Goal: Transaction & Acquisition: Purchase product/service

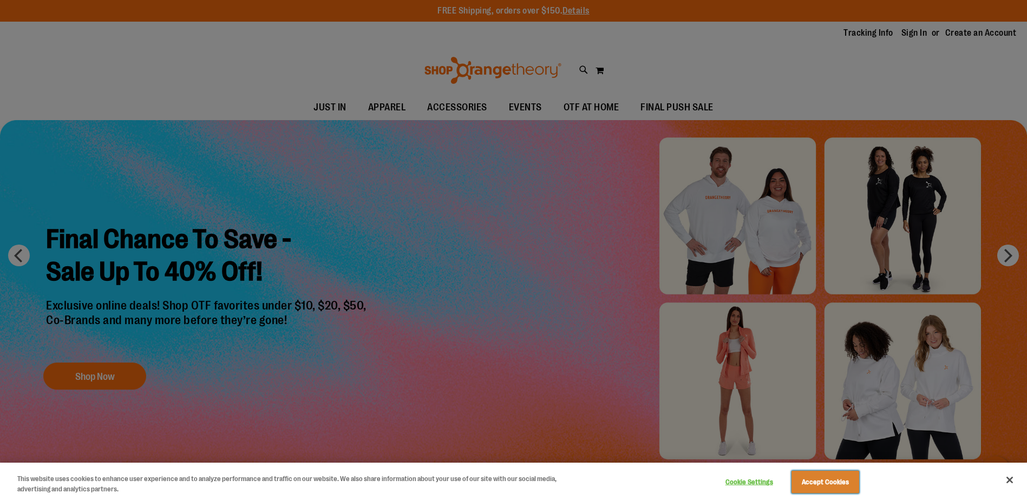
click at [823, 481] on button "Accept Cookies" at bounding box center [826, 482] width 68 height 23
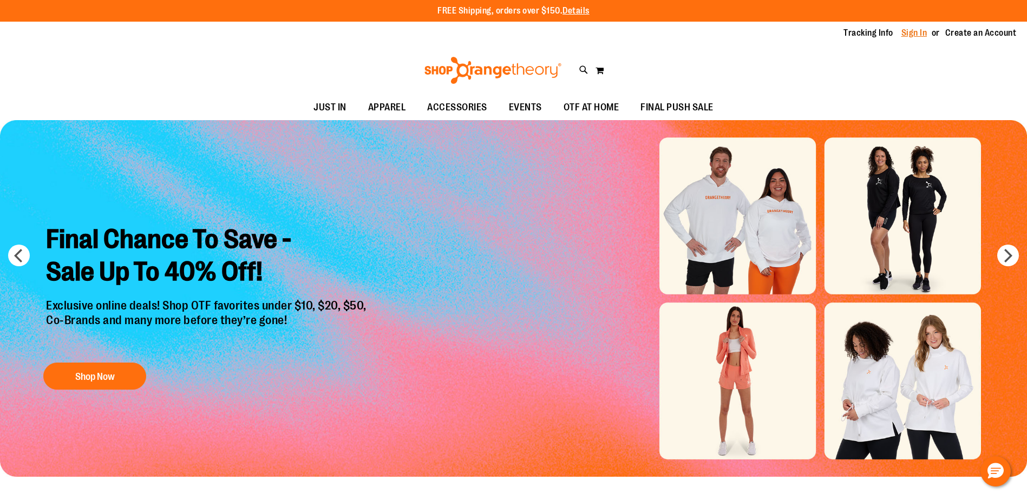
click at [907, 33] on link "Sign In" at bounding box center [915, 33] width 26 height 12
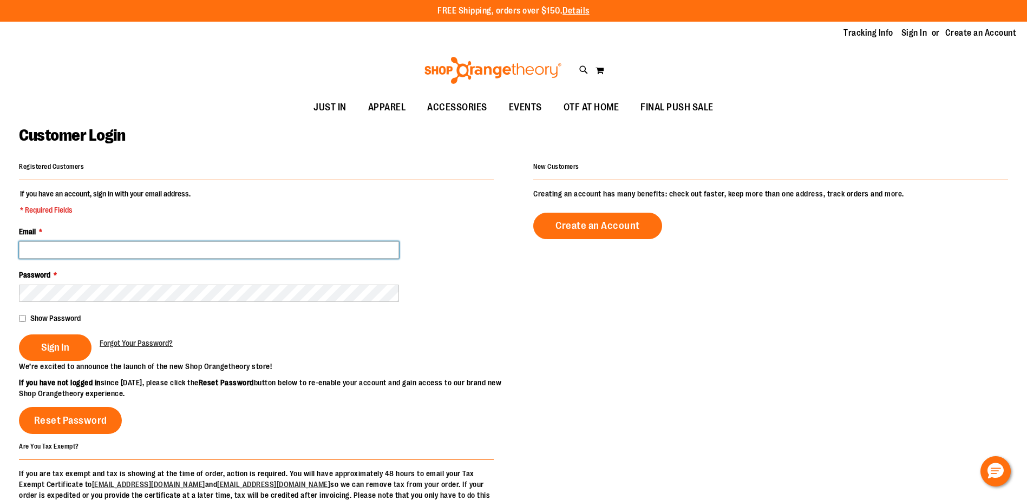
click at [31, 253] on input "Email *" at bounding box center [209, 250] width 380 height 17
type input "**********"
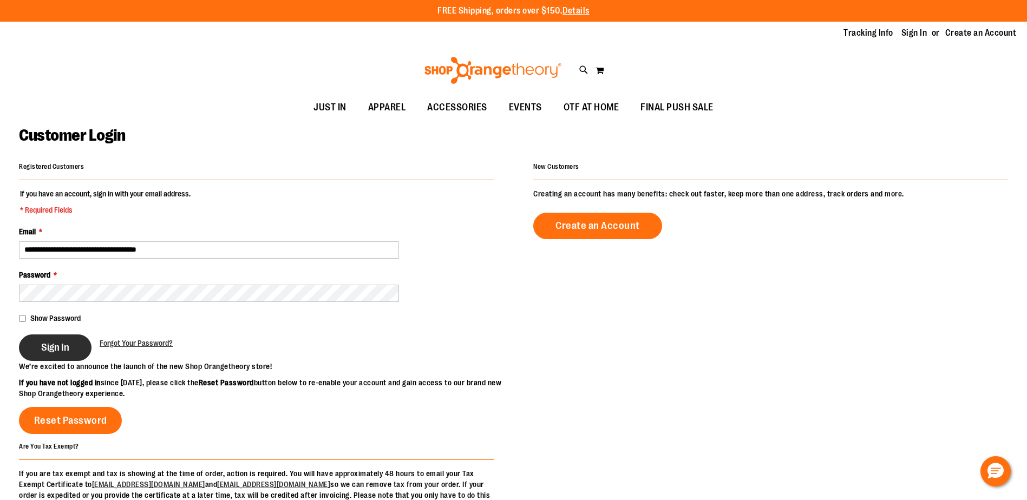
click at [47, 347] on span "Sign In" at bounding box center [55, 348] width 28 height 12
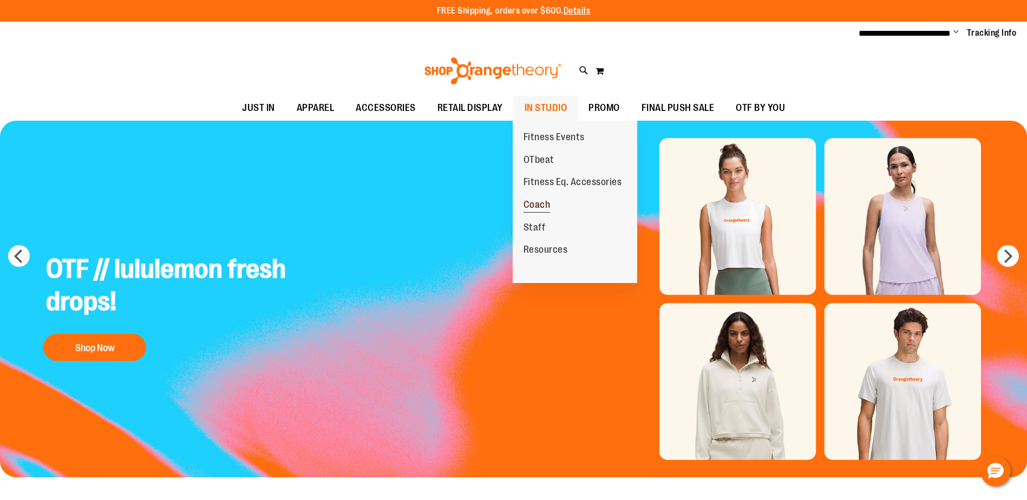
click at [543, 204] on span "Coach" at bounding box center [537, 206] width 27 height 14
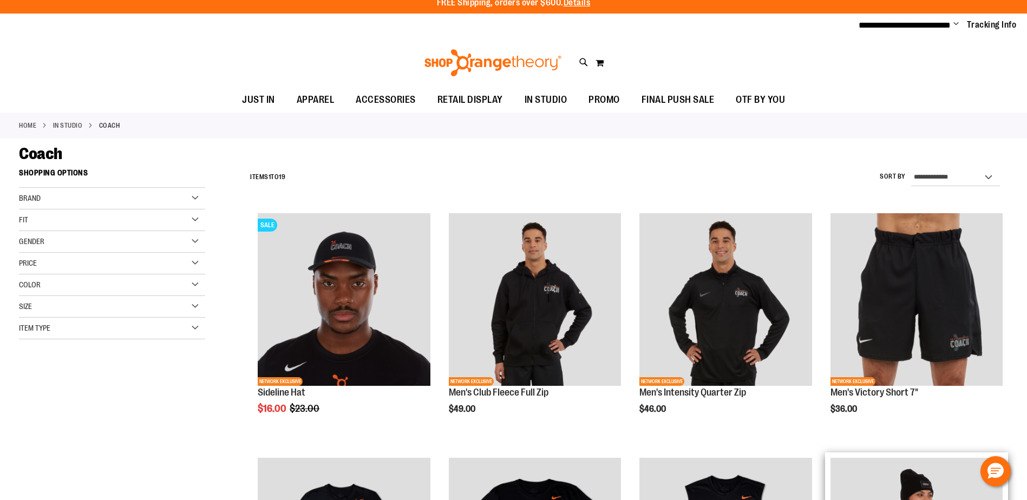
scroll to position [270, 0]
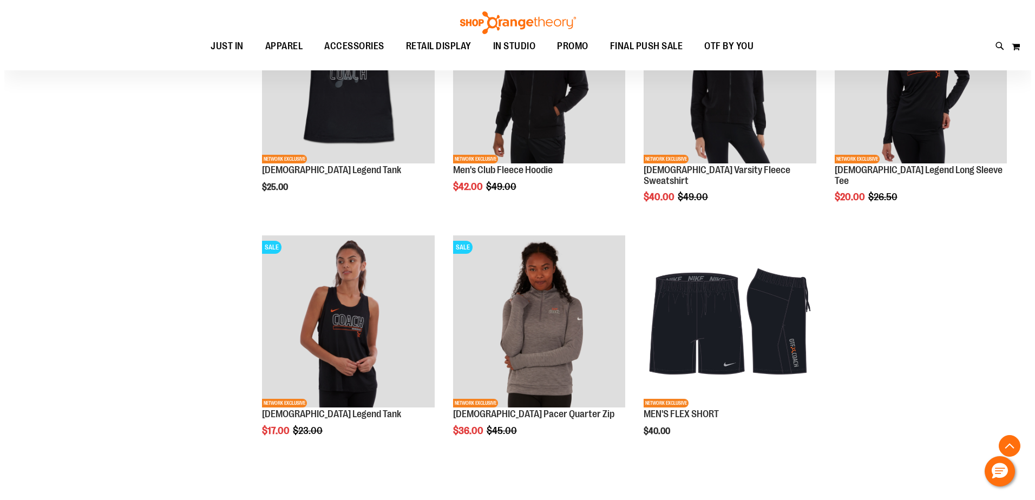
scroll to position [984, 0]
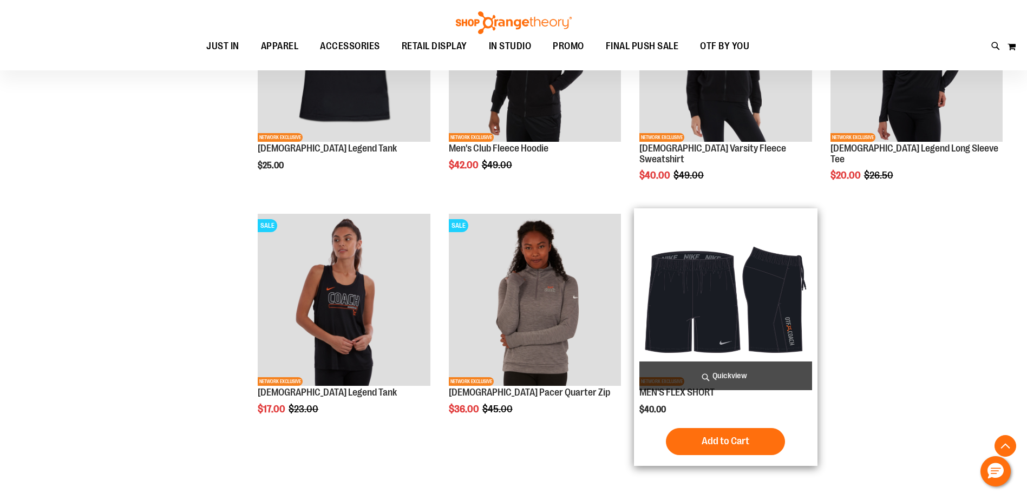
click at [725, 373] on span "Quickview" at bounding box center [726, 376] width 172 height 29
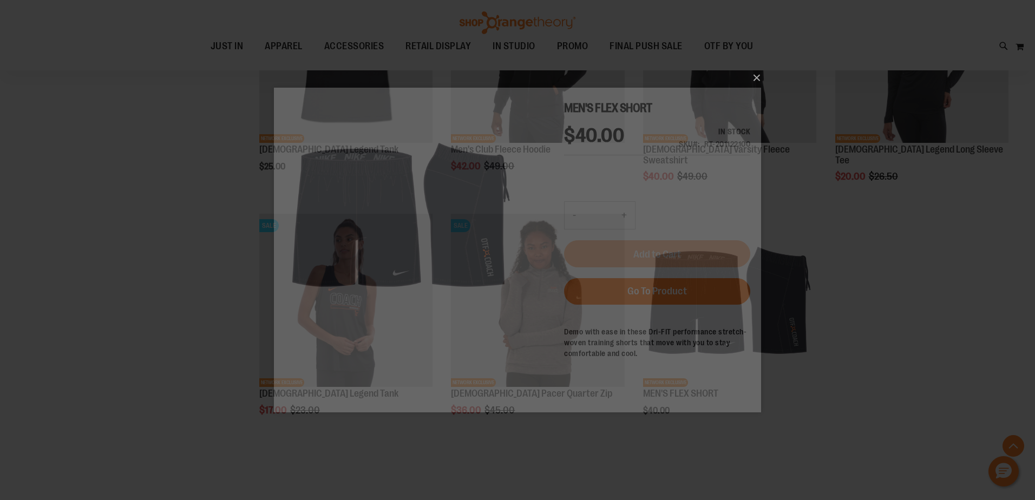
scroll to position [0, 0]
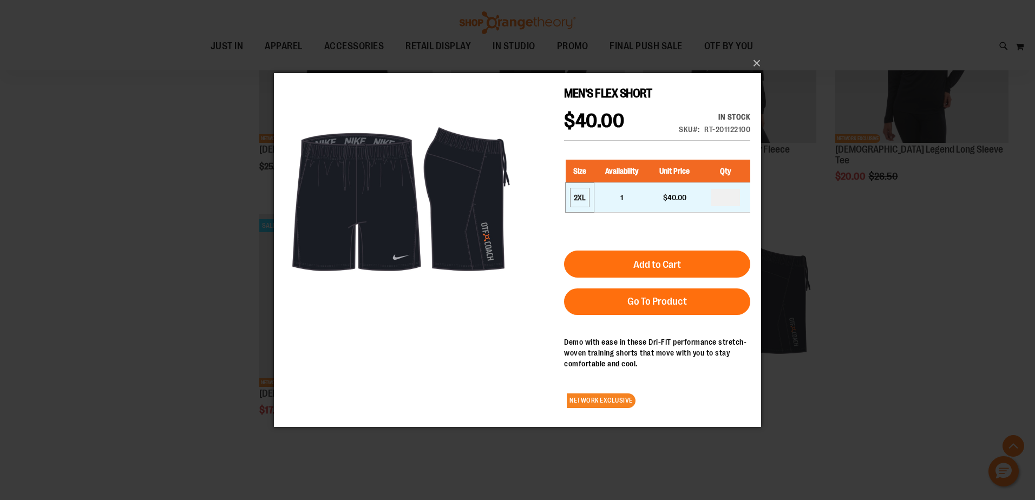
click at [574, 199] on div "2XL" at bounding box center [580, 197] width 16 height 16
click at [580, 199] on div "2XL" at bounding box center [580, 197] width 16 height 16
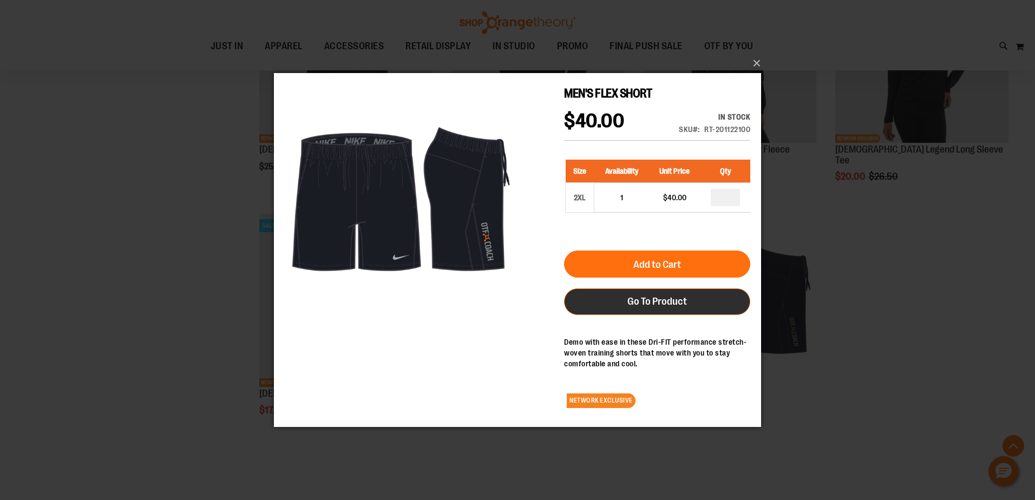
click at [628, 303] on span "Go To Product" at bounding box center [658, 301] width 60 height 12
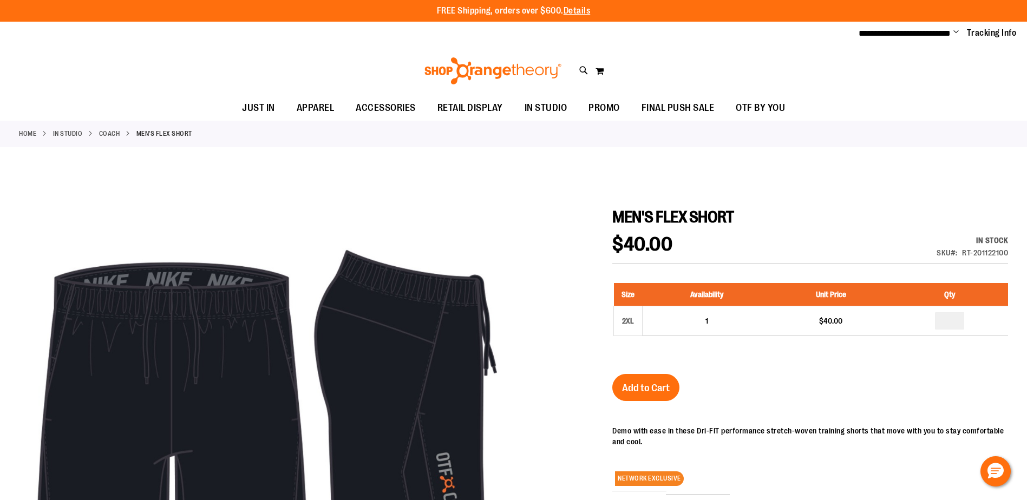
scroll to position [162, 0]
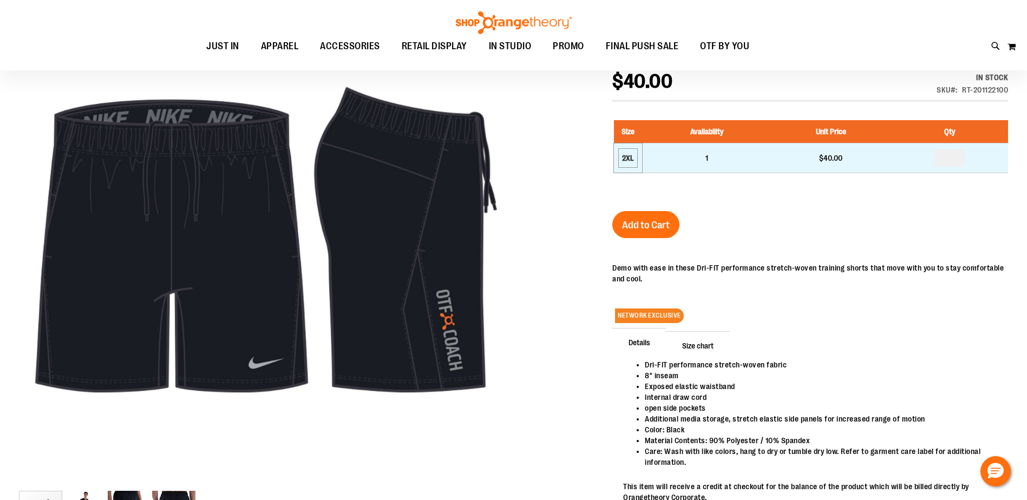
click at [634, 158] on div "2XL" at bounding box center [628, 158] width 16 height 16
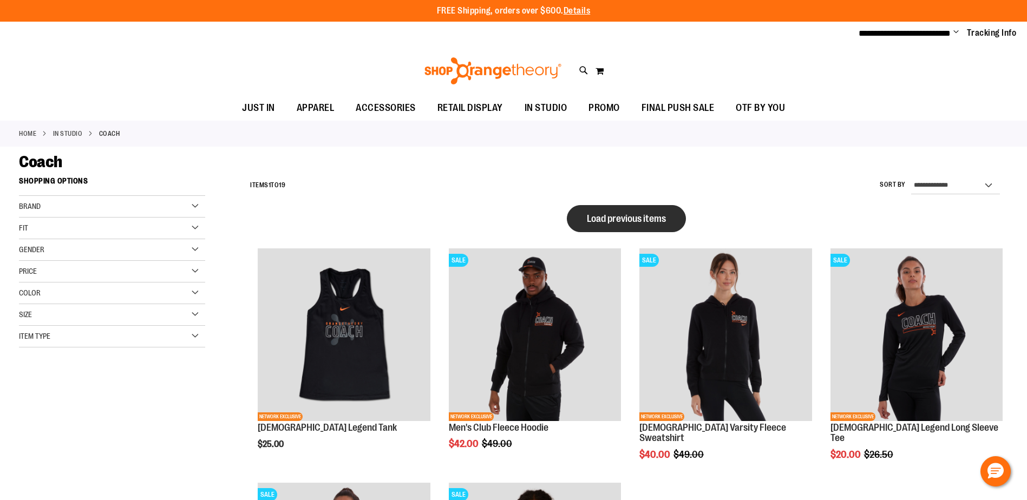
click at [640, 219] on span "Load previous items" at bounding box center [626, 218] width 79 height 11
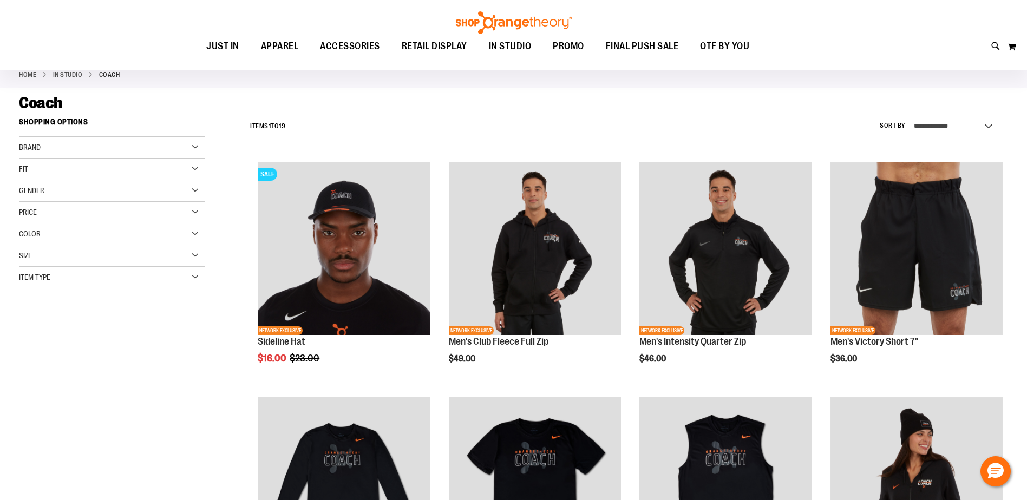
scroll to position [68, 0]
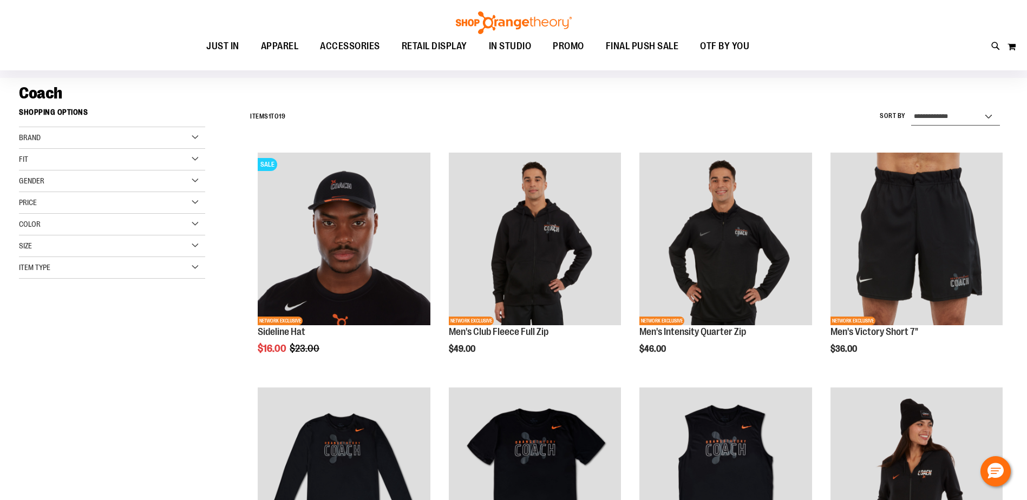
click at [958, 114] on select "**********" at bounding box center [955, 116] width 89 height 17
select select "*********"
click at [911, 108] on select "**********" at bounding box center [955, 116] width 89 height 17
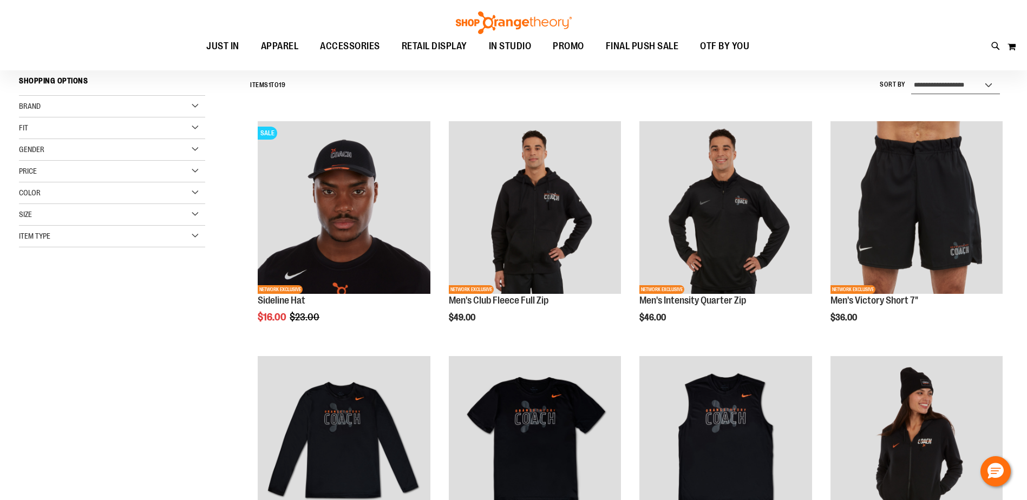
scroll to position [101, 0]
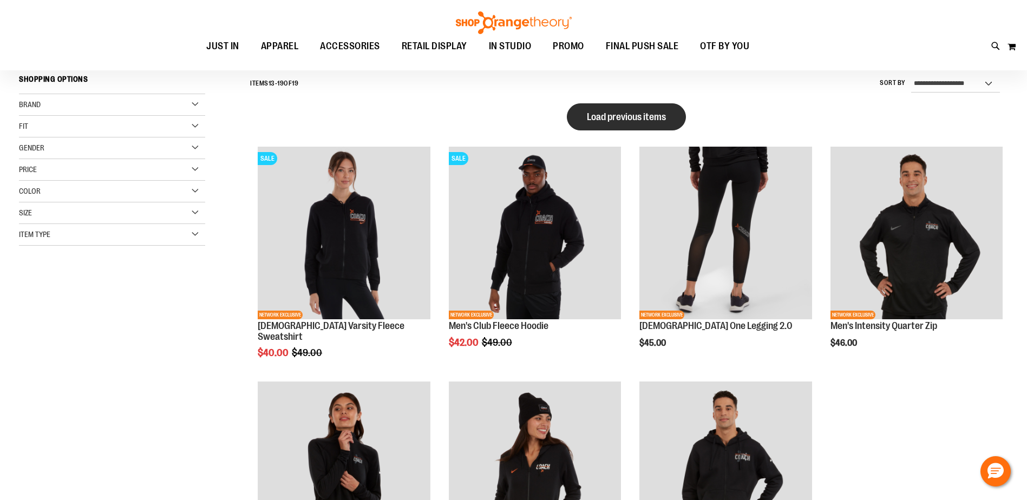
click at [659, 115] on span "Load previous items" at bounding box center [626, 117] width 79 height 11
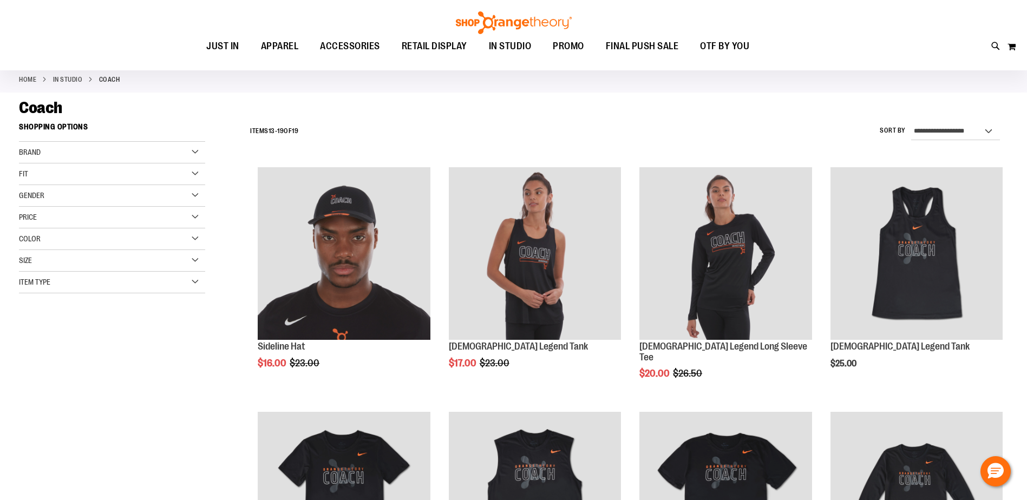
scroll to position [4, 0]
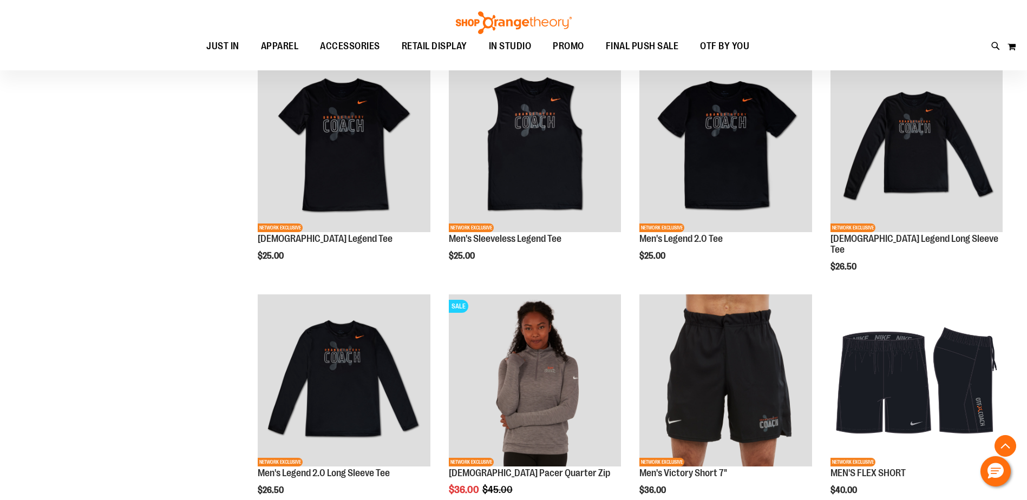
scroll to position [399, 0]
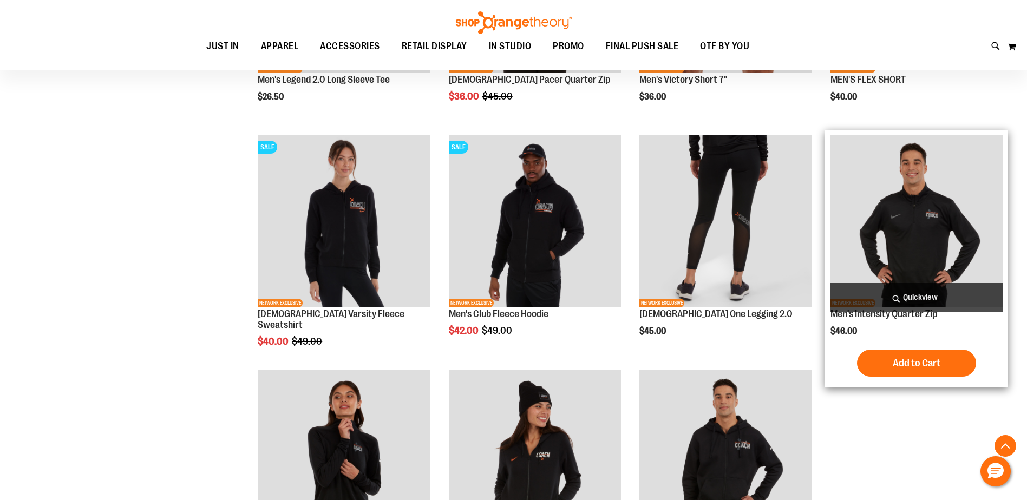
scroll to position [783, 0]
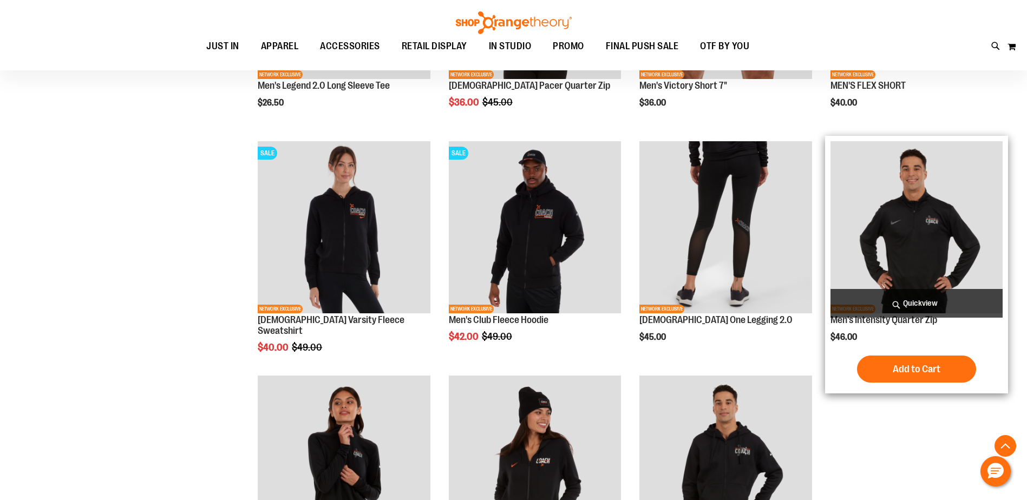
click at [904, 261] on img "product" at bounding box center [917, 227] width 172 height 172
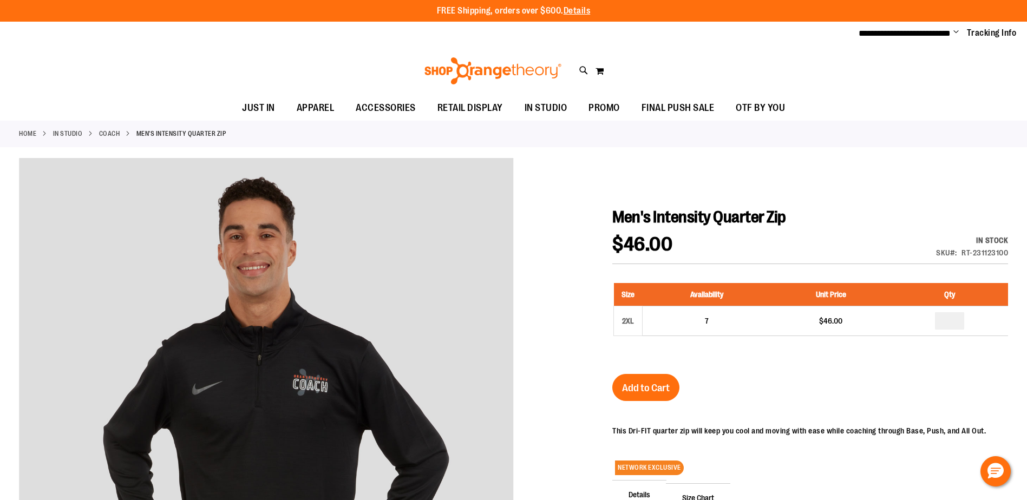
click at [120, 131] on link "Coach" at bounding box center [109, 134] width 21 height 10
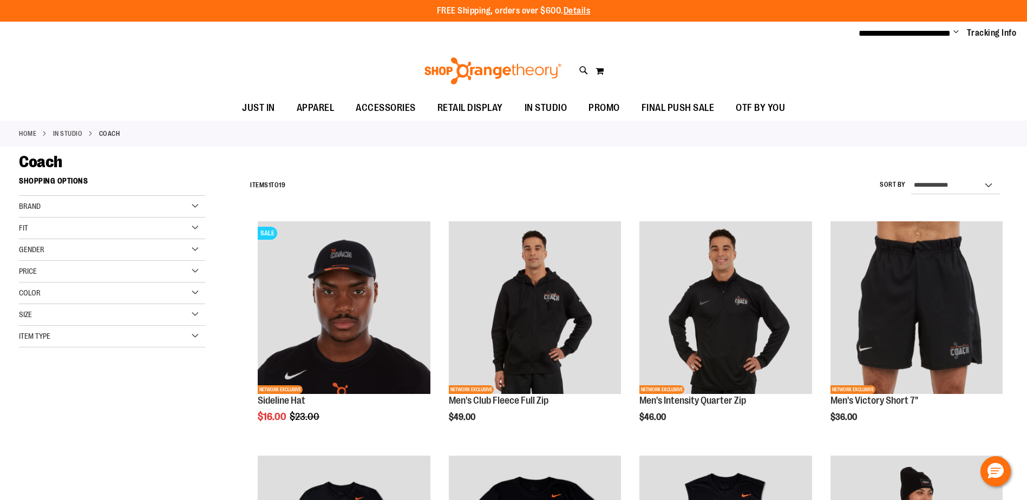
click at [60, 248] on div "Gender" at bounding box center [112, 250] width 186 height 22
click at [37, 273] on link "Men 8 items" at bounding box center [105, 271] width 179 height 11
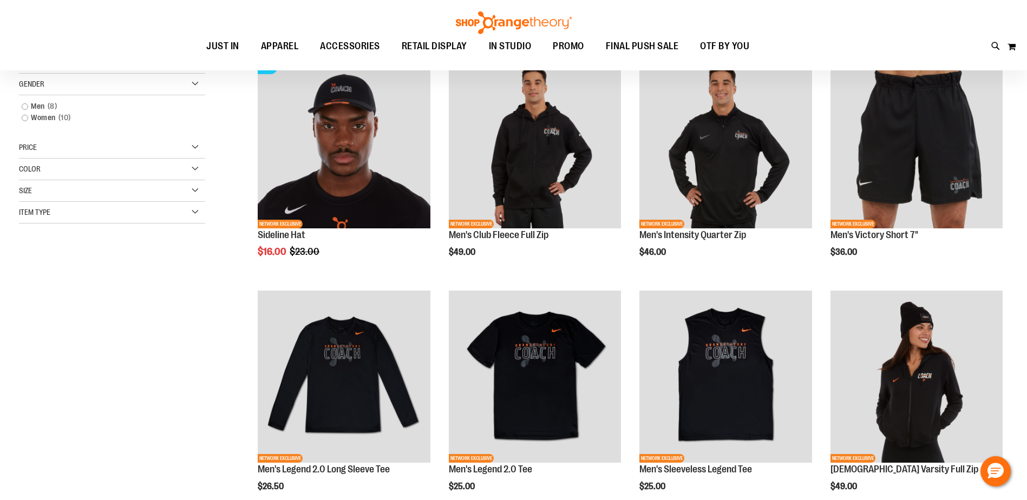
scroll to position [171, 0]
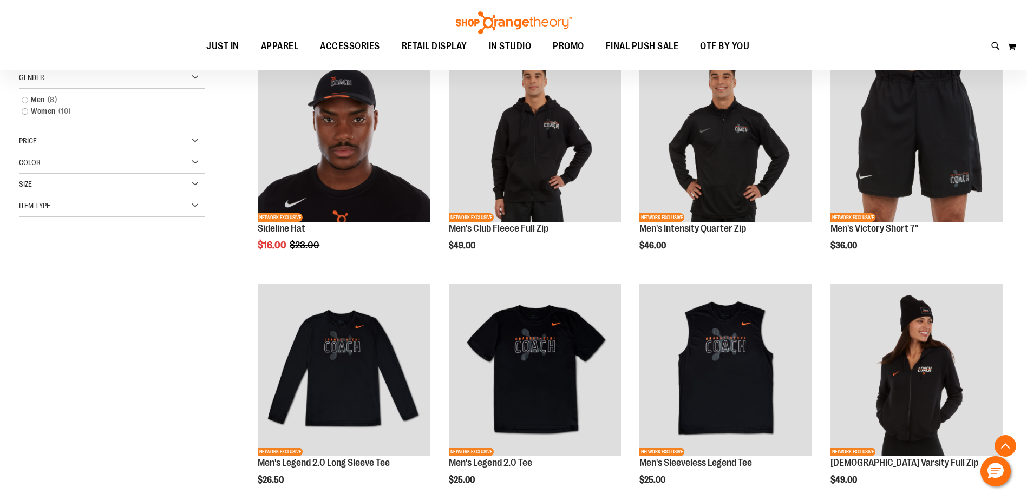
click at [51, 189] on div "Size" at bounding box center [112, 185] width 186 height 22
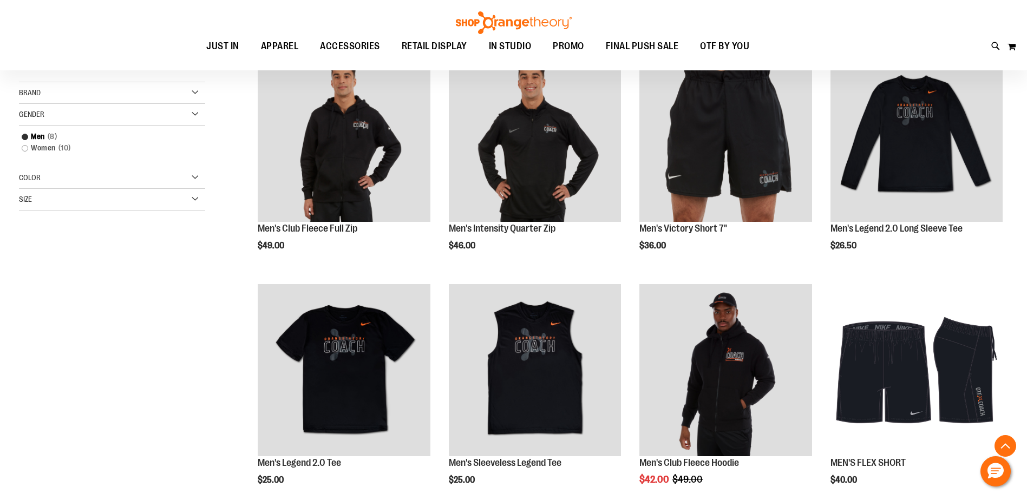
click at [38, 199] on div "Size" at bounding box center [112, 200] width 186 height 22
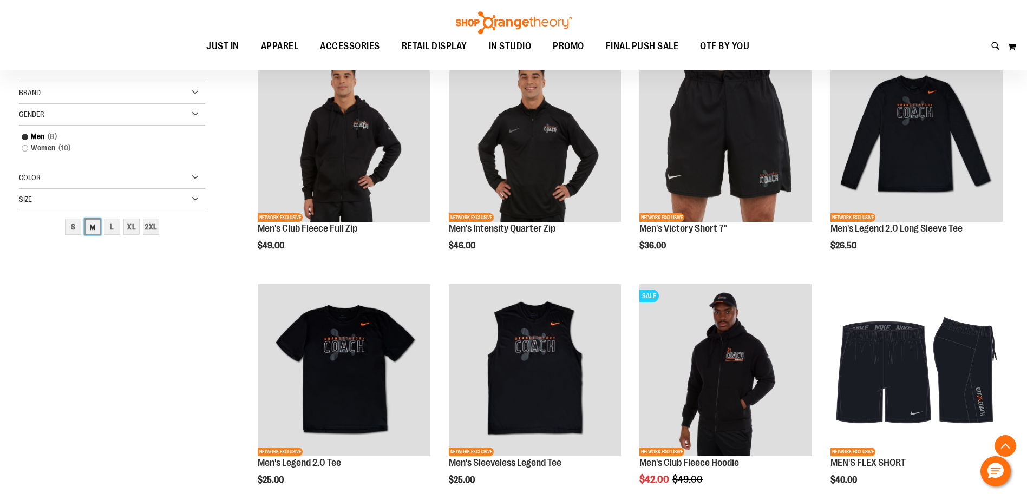
click at [95, 231] on div "M" at bounding box center [92, 227] width 16 height 16
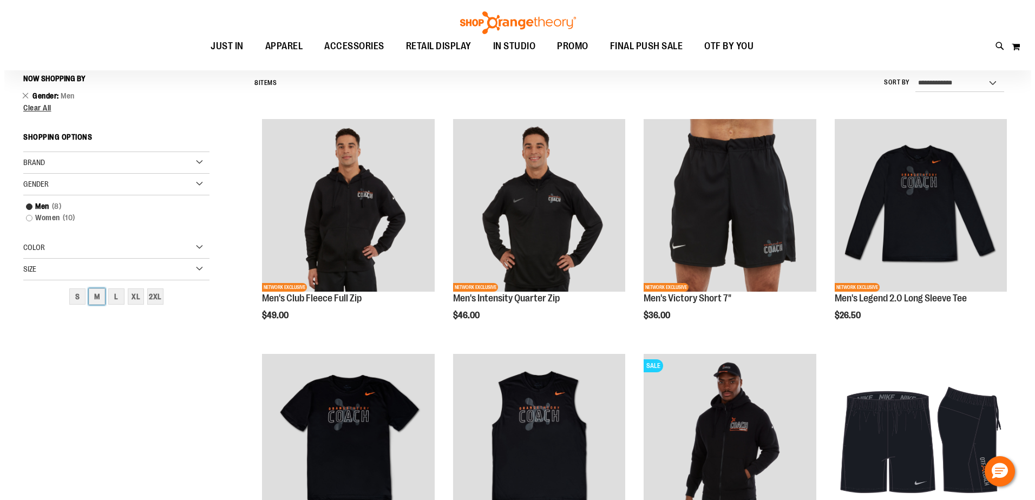
scroll to position [101, 0]
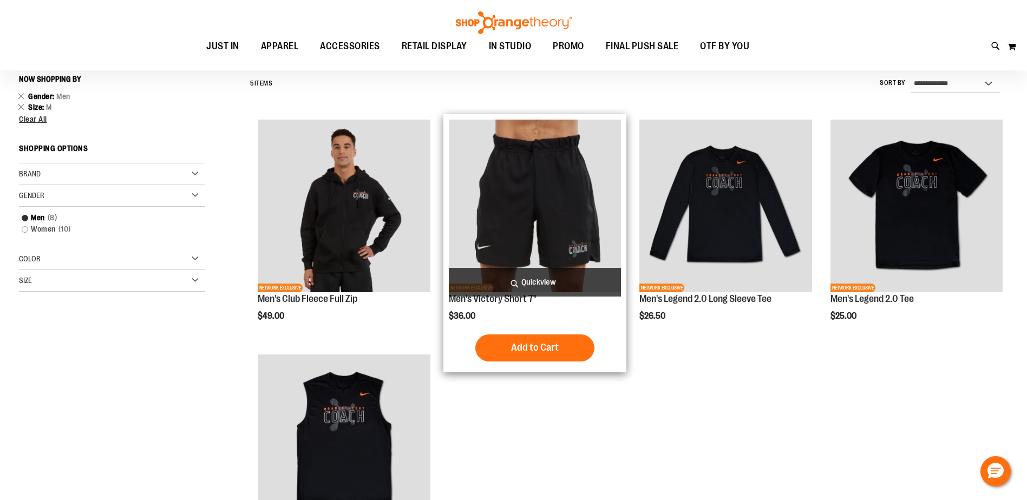
click at [540, 284] on span "Quickview" at bounding box center [535, 282] width 172 height 29
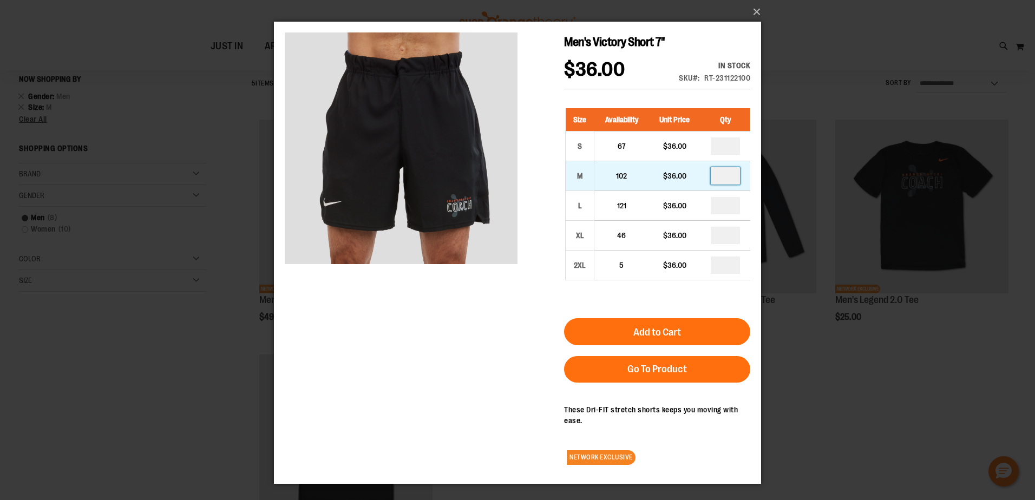
click at [728, 178] on input "number" at bounding box center [725, 175] width 29 height 17
type input "*"
click at [760, 11] on button "×" at bounding box center [520, 12] width 487 height 24
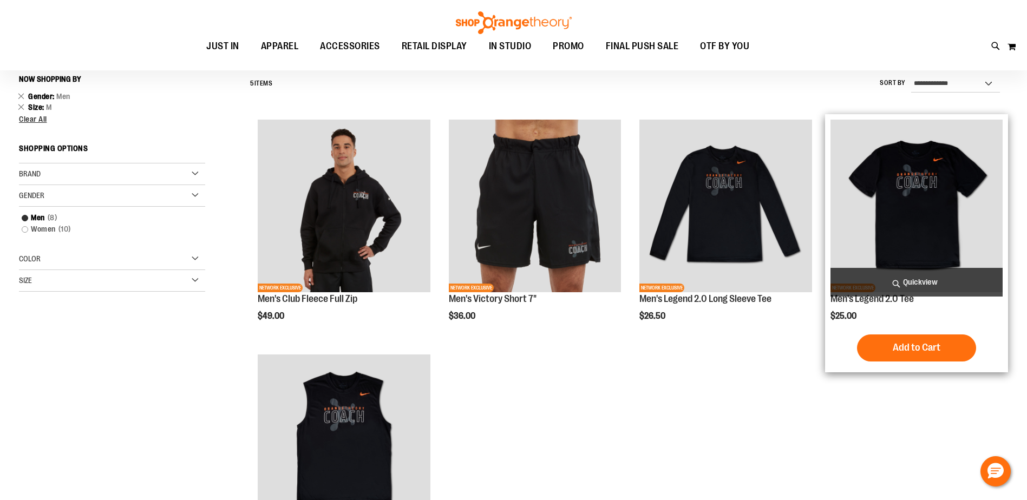
click at [906, 234] on img "product" at bounding box center [917, 206] width 172 height 172
click at [899, 244] on img "product" at bounding box center [917, 206] width 172 height 172
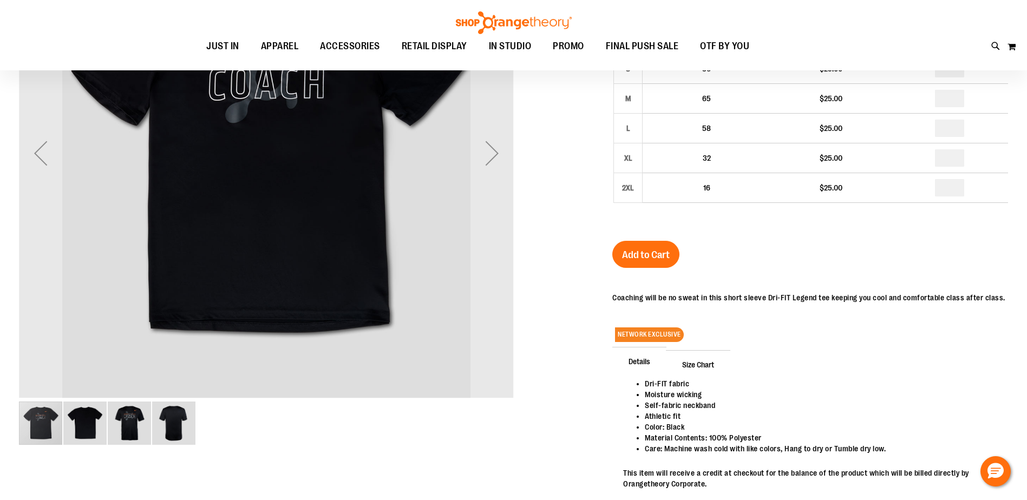
scroll to position [324, 0]
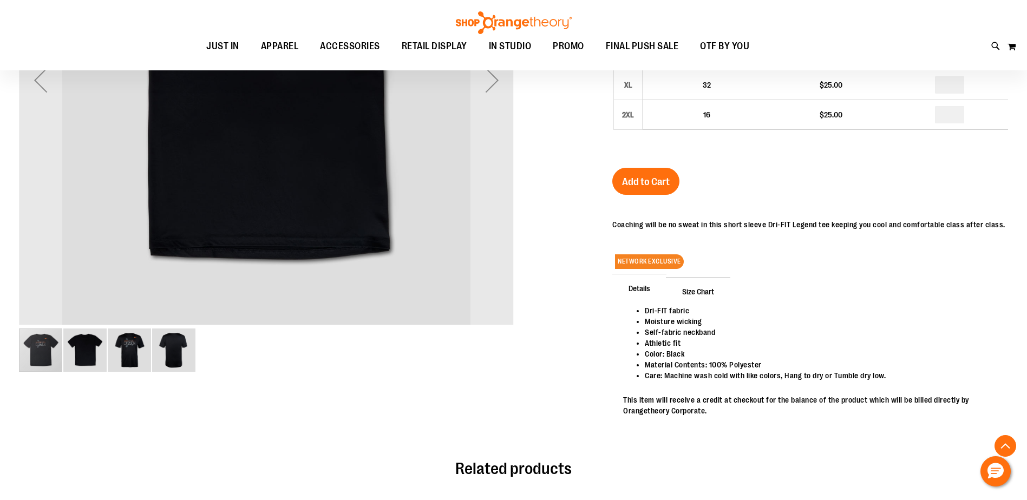
click at [126, 355] on img "image 3 of 4" at bounding box center [129, 350] width 43 height 43
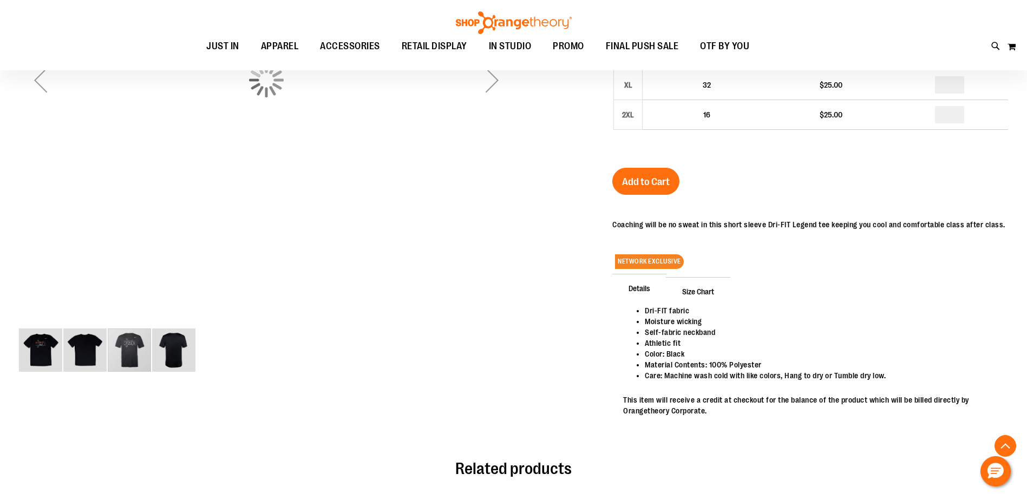
click at [78, 354] on img "image 2 of 4" at bounding box center [84, 350] width 43 height 43
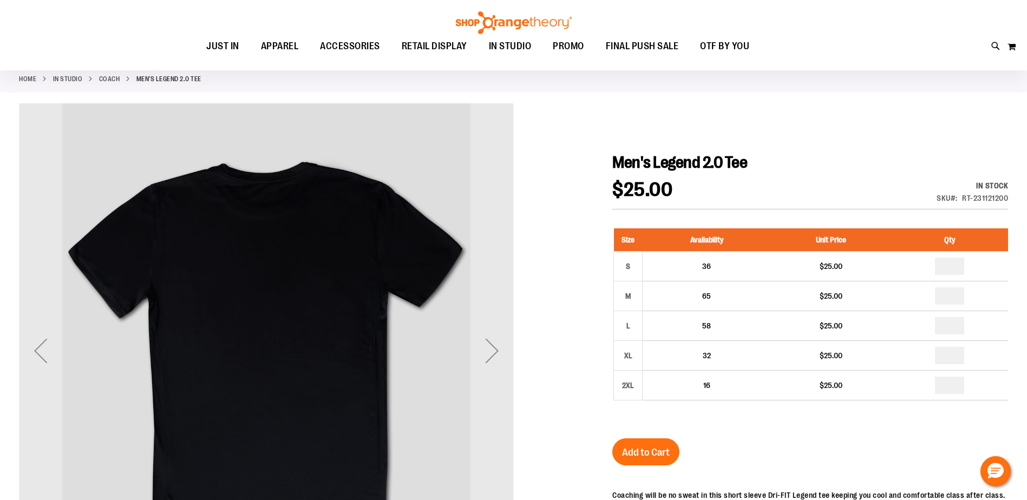
scroll to position [379, 0]
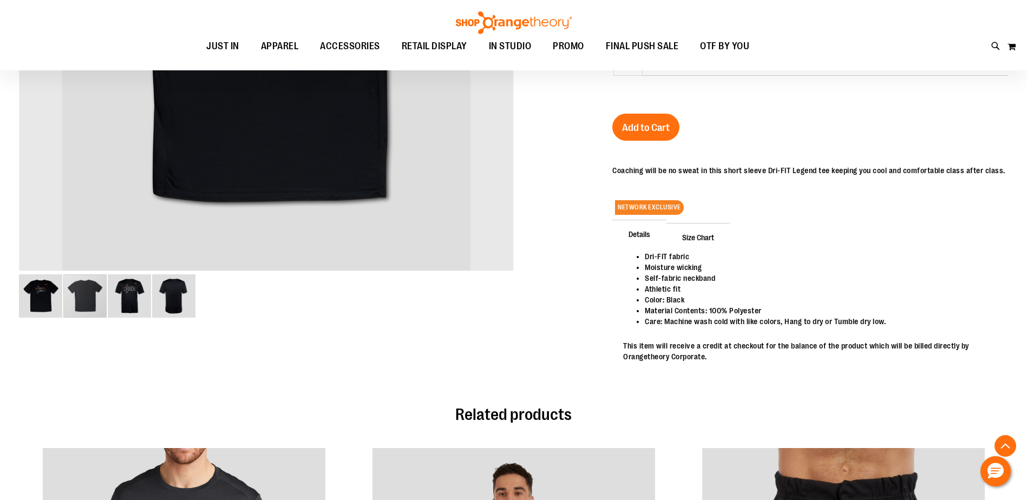
click at [174, 296] on img "image 4 of 4" at bounding box center [173, 296] width 43 height 43
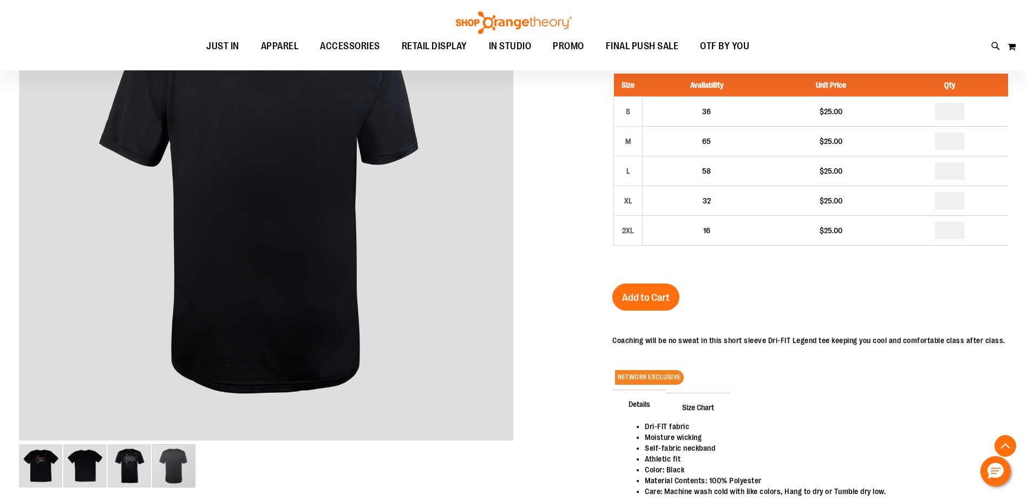
scroll to position [87, 0]
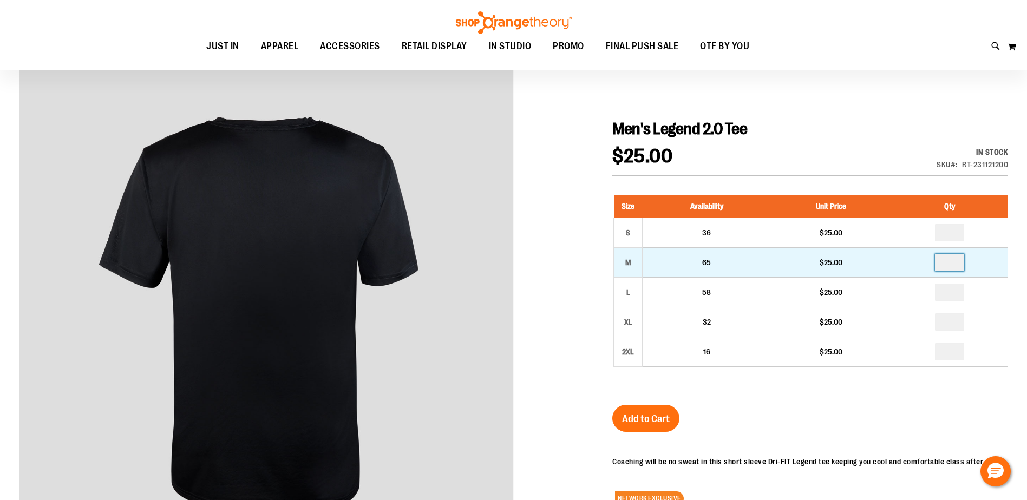
click at [952, 259] on input "number" at bounding box center [949, 262] width 29 height 17
type input "*"
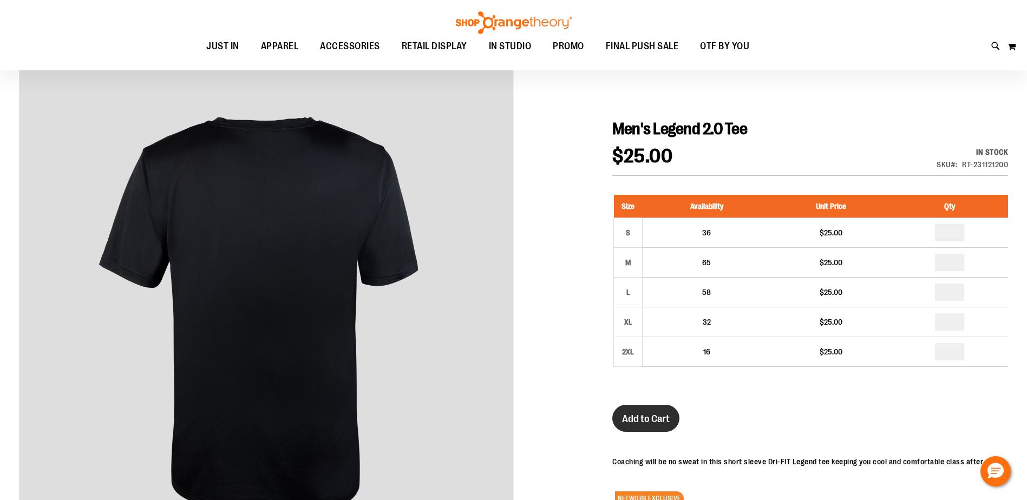
click at [627, 419] on span "Add to Cart" at bounding box center [646, 419] width 48 height 12
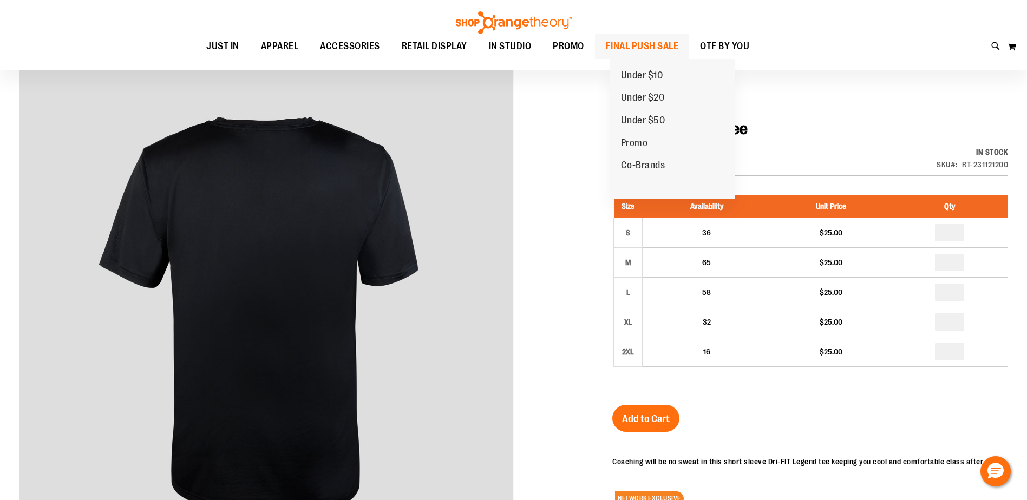
click at [672, 43] on span "FINAL PUSH SALE" at bounding box center [642, 46] width 73 height 24
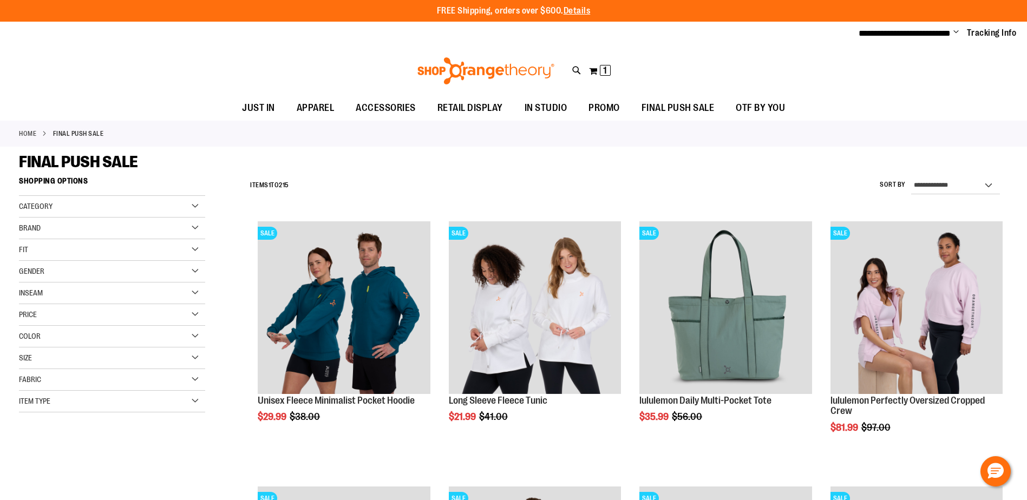
click at [56, 268] on div "Gender" at bounding box center [112, 272] width 186 height 22
click at [41, 292] on link "Men 12 items" at bounding box center [105, 293] width 179 height 11
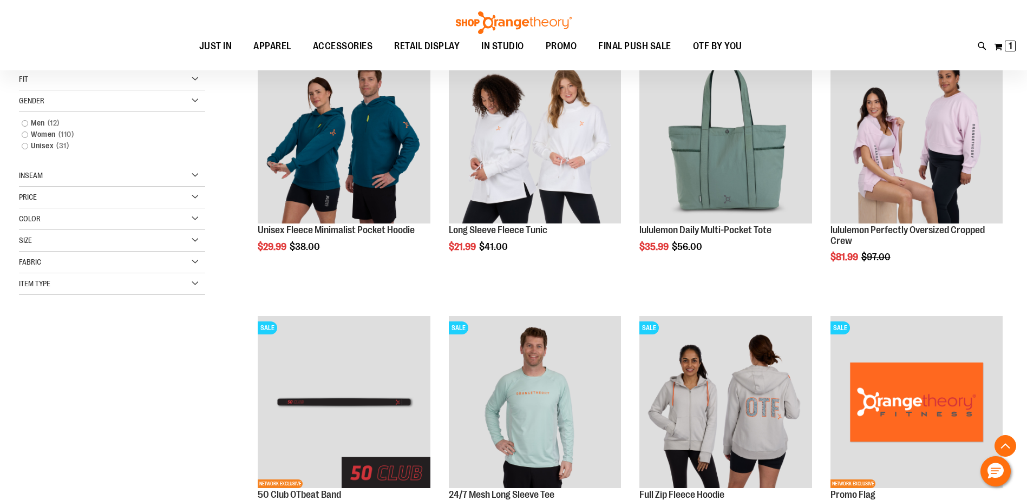
scroll to position [171, 0]
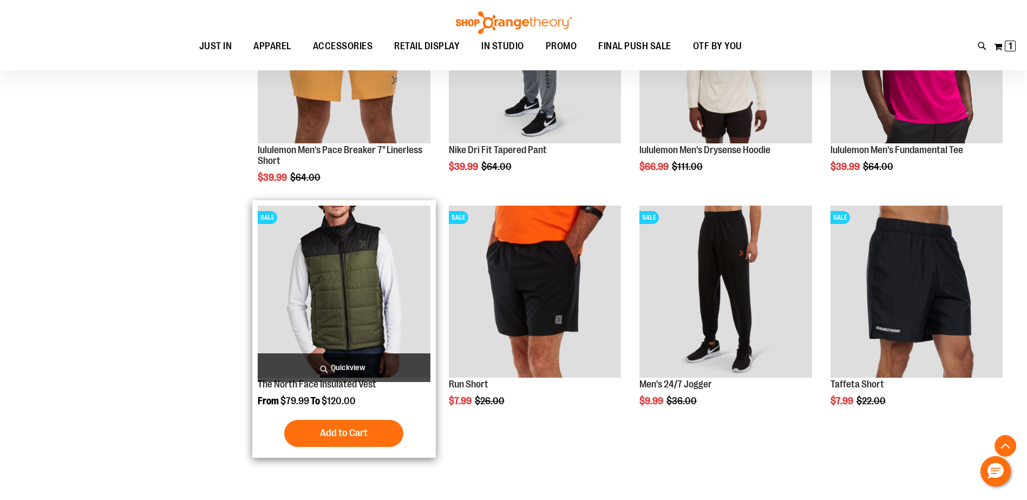
scroll to position [604, 0]
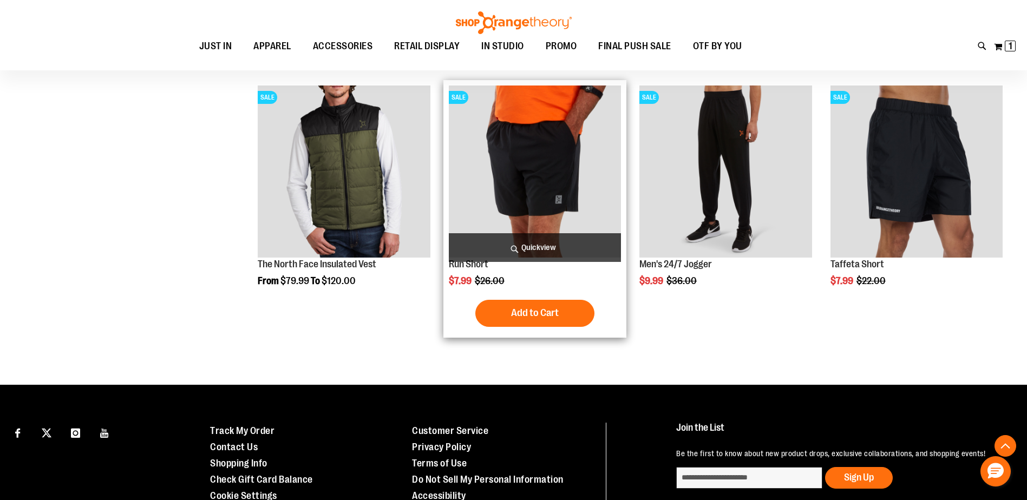
click at [547, 168] on img "product" at bounding box center [535, 172] width 172 height 172
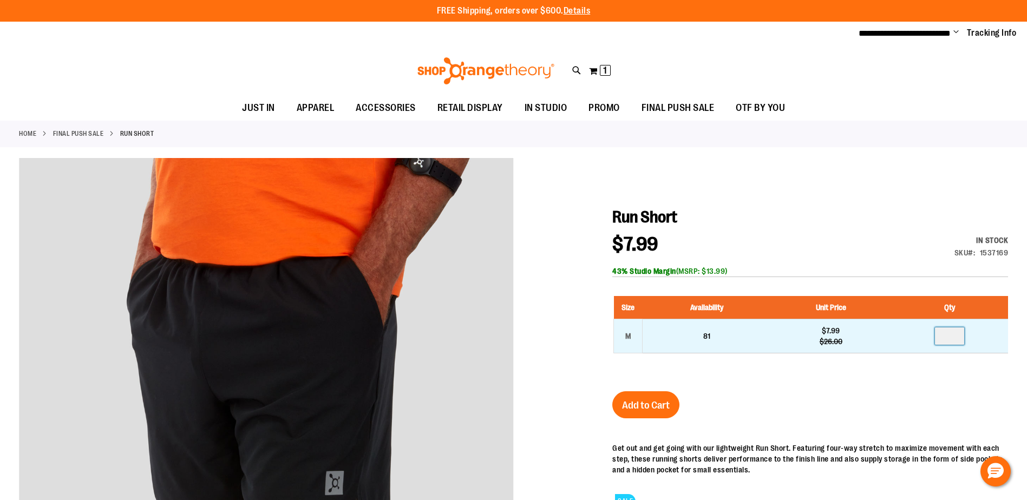
click at [956, 336] on input "number" at bounding box center [949, 336] width 29 height 17
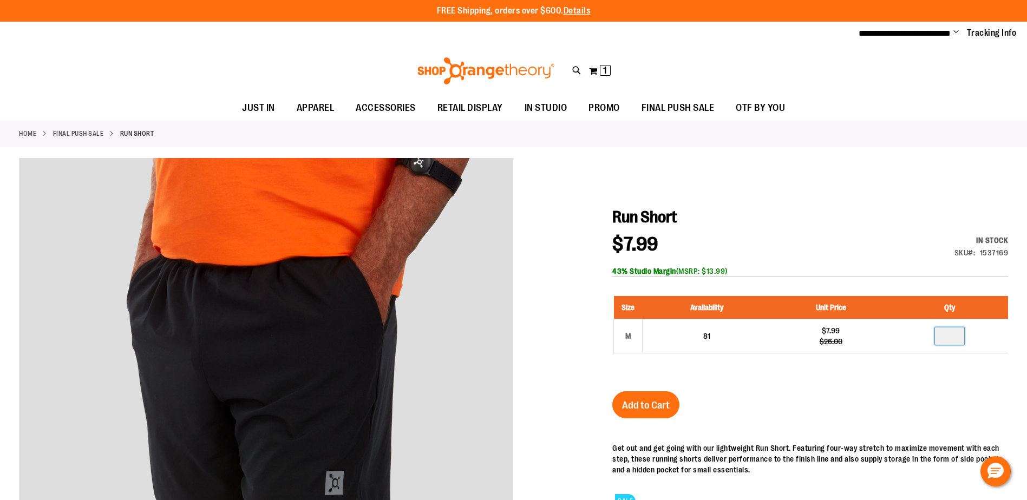
type input "*"
click at [661, 406] on span "Add to Cart" at bounding box center [646, 406] width 48 height 12
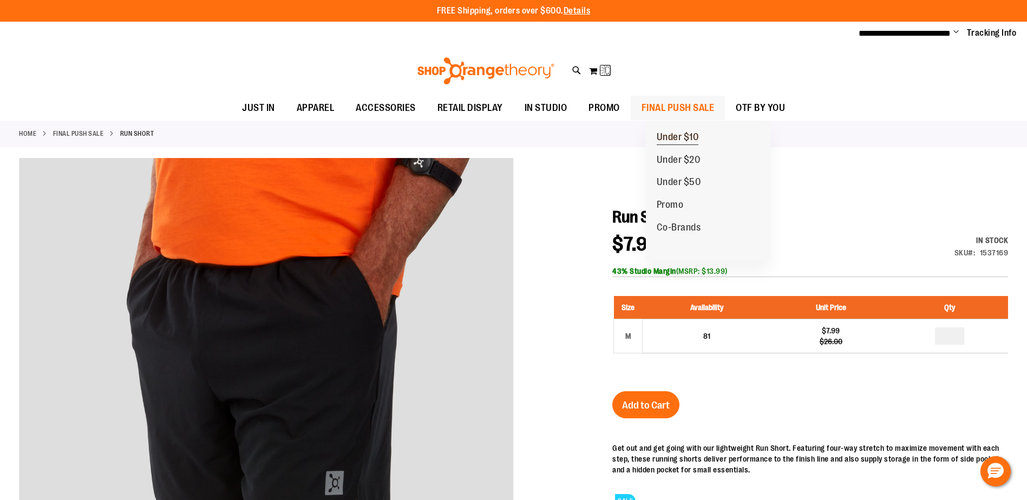
click at [688, 138] on span "Under $10" at bounding box center [678, 139] width 42 height 14
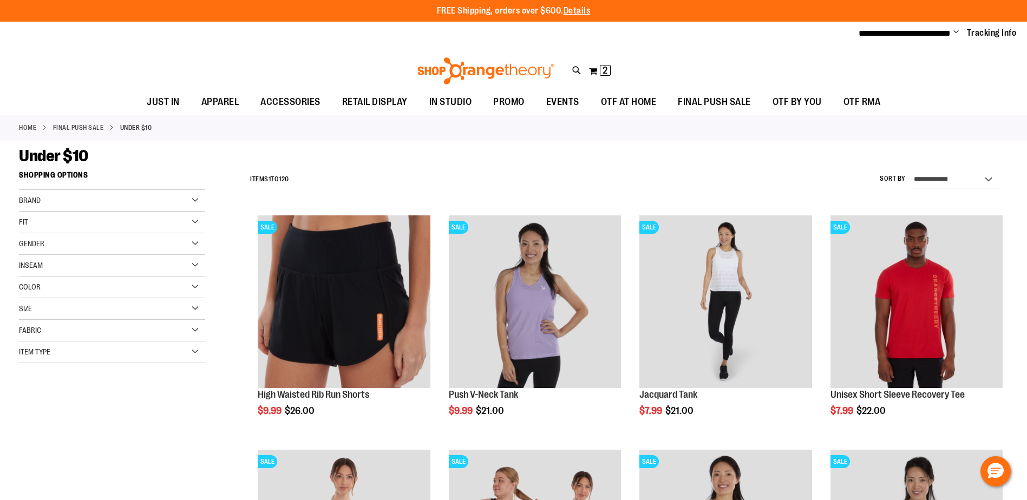
click at [36, 244] on span "Gender" at bounding box center [31, 243] width 25 height 9
click at [44, 265] on link "Men 3 items" at bounding box center [105, 265] width 179 height 11
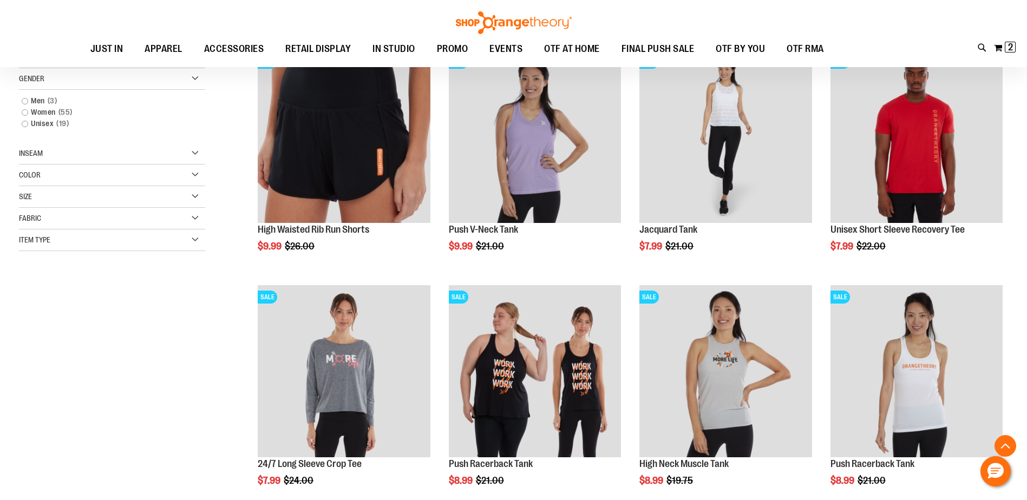
scroll to position [165, 0]
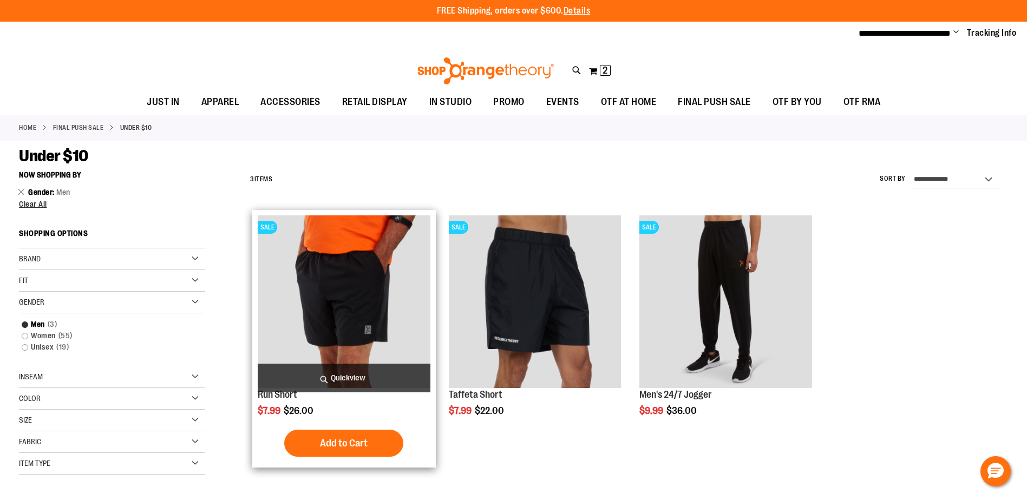
click at [322, 375] on span "Quickview" at bounding box center [344, 378] width 172 height 29
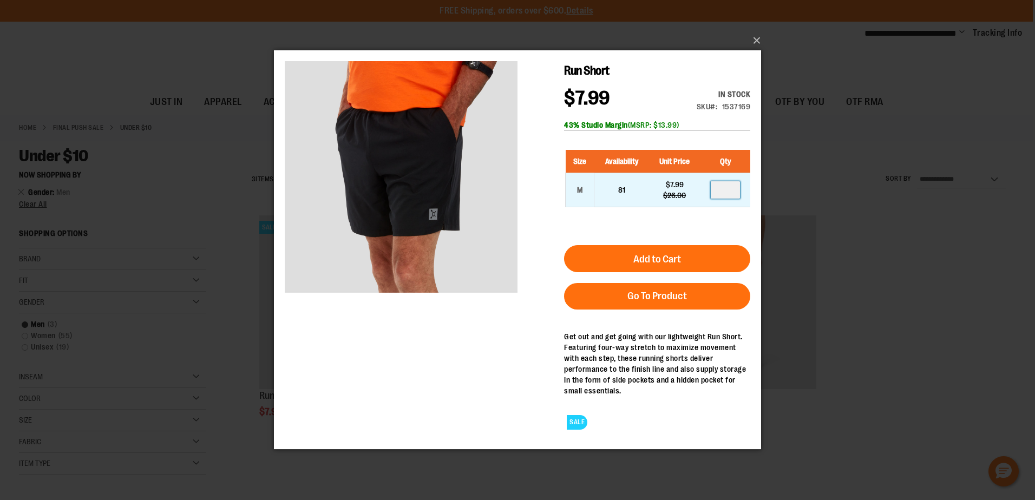
click at [731, 190] on input "number" at bounding box center [725, 189] width 29 height 17
click at [730, 190] on input "number" at bounding box center [725, 189] width 29 height 17
type input "*"
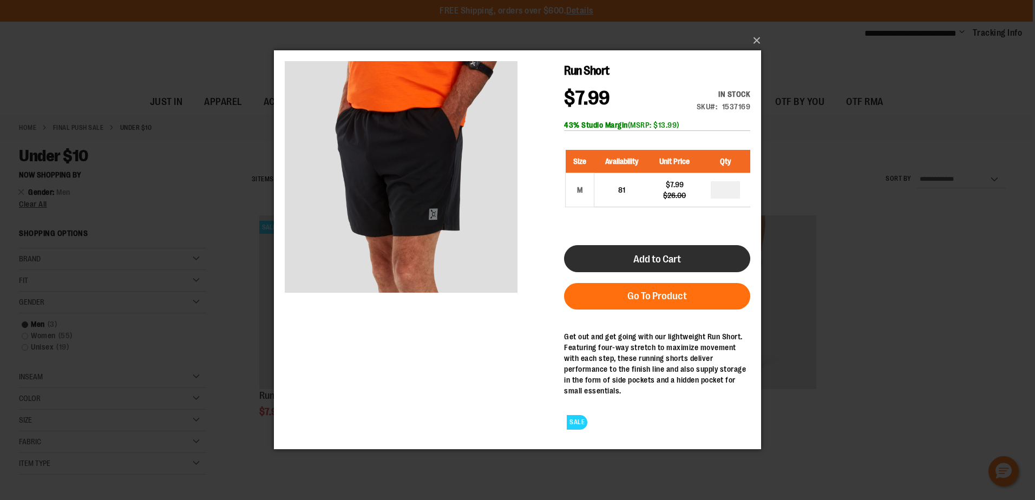
click at [671, 256] on span "Add to Cart" at bounding box center [658, 259] width 48 height 12
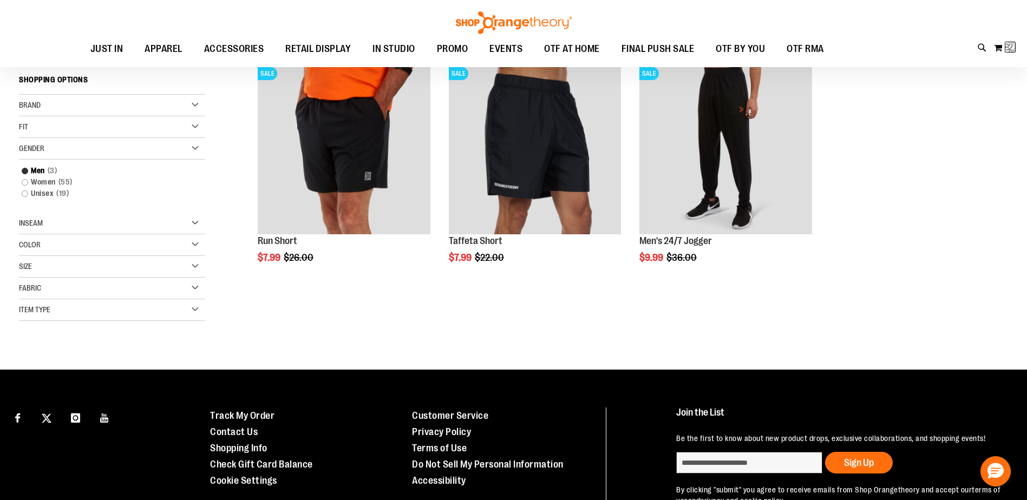
drag, startPoint x: 374, startPoint y: 315, endPoint x: 597, endPoint y: 349, distance: 225.7
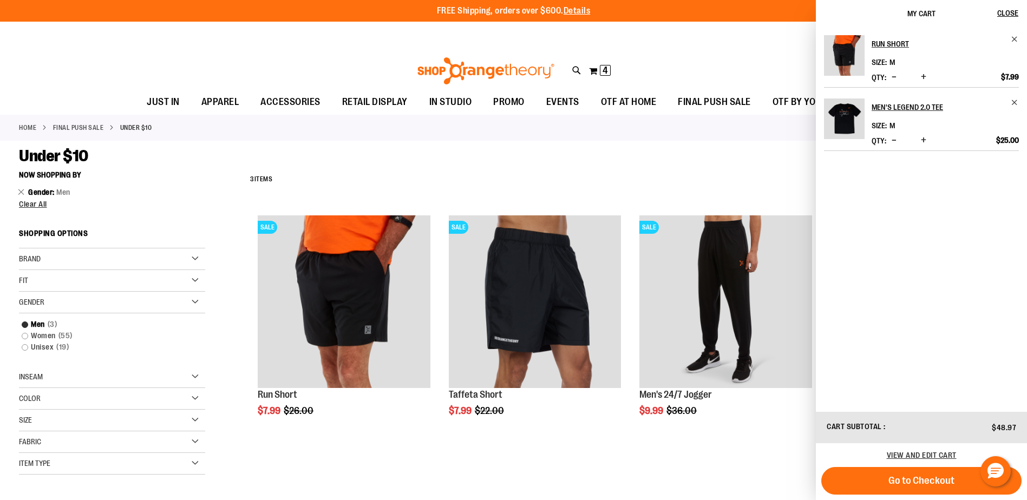
click at [897, 74] on span "Decrease product quantity" at bounding box center [894, 76] width 5 height 11
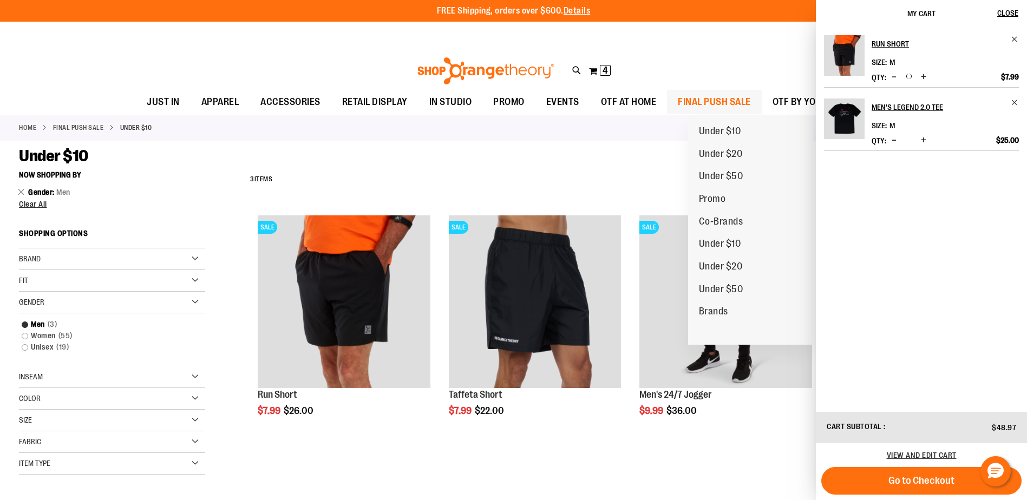
click at [733, 105] on span "FINAL PUSH SALE" at bounding box center [714, 102] width 73 height 24
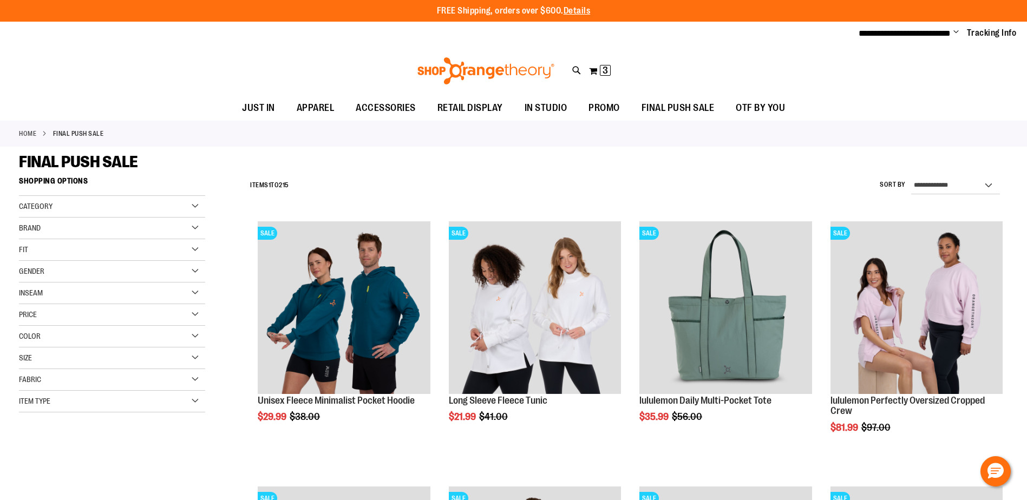
click at [40, 268] on span "Gender" at bounding box center [31, 271] width 25 height 9
click at [43, 294] on link "Men 12 items" at bounding box center [105, 293] width 179 height 11
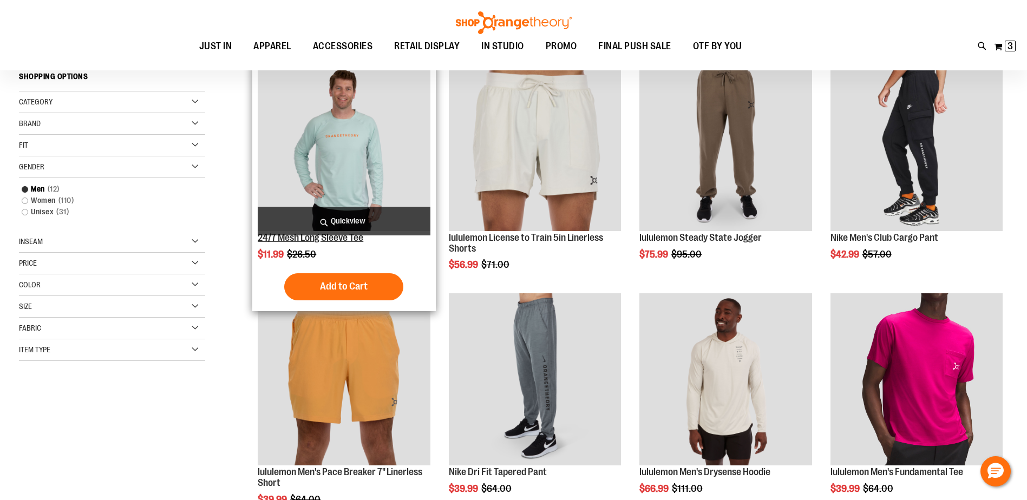
scroll to position [171, 0]
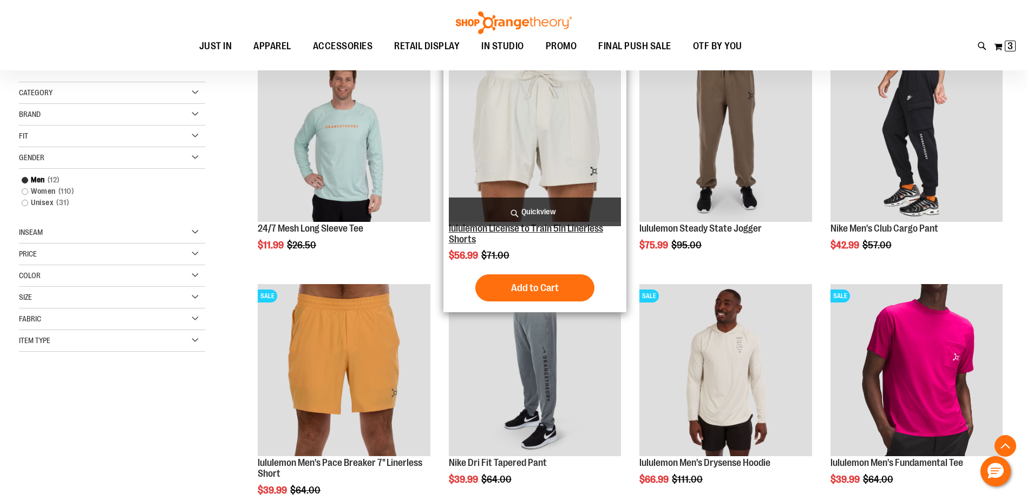
click at [512, 229] on link "lululemon License to Train 5in Linerless Shorts" at bounding box center [526, 234] width 154 height 22
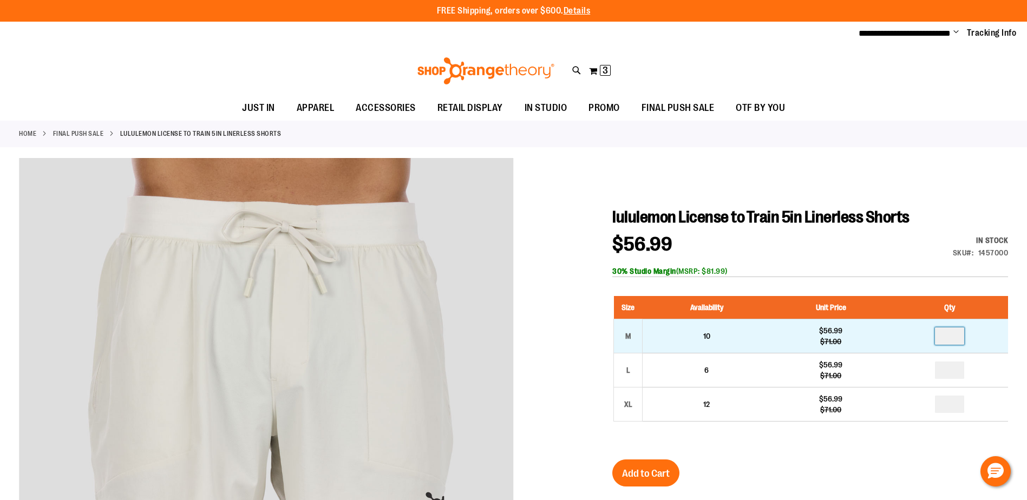
click at [961, 335] on input "number" at bounding box center [949, 336] width 29 height 17
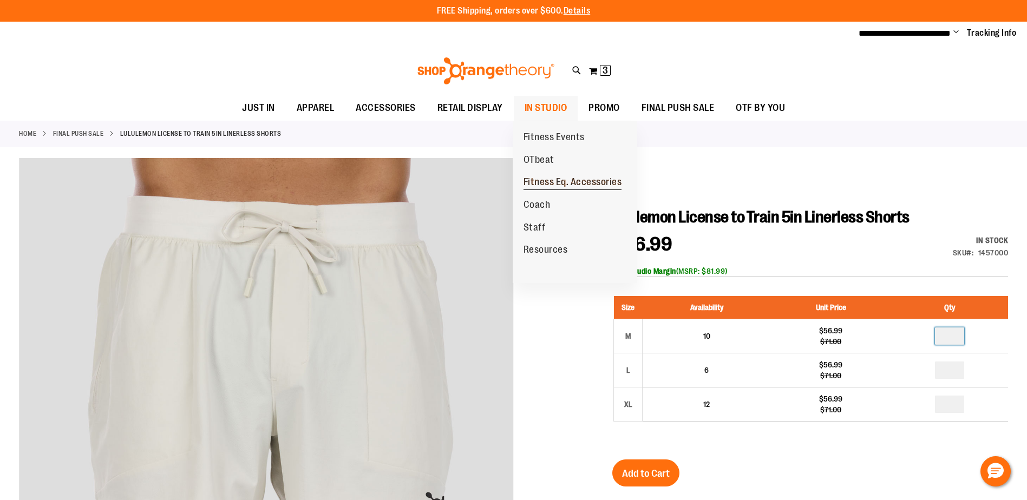
click at [559, 182] on span "Fitness Eq. Accessories" at bounding box center [573, 184] width 99 height 14
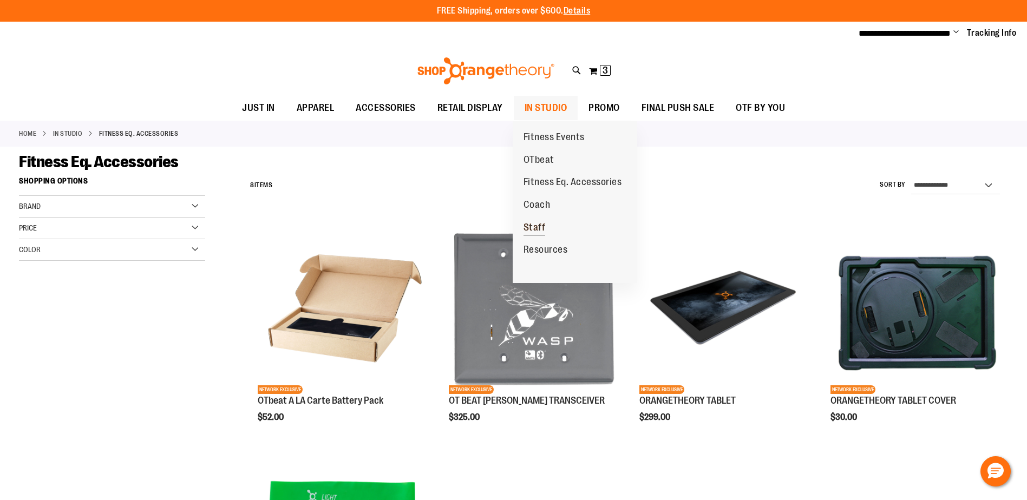
click at [540, 226] on span "Staff" at bounding box center [535, 229] width 22 height 14
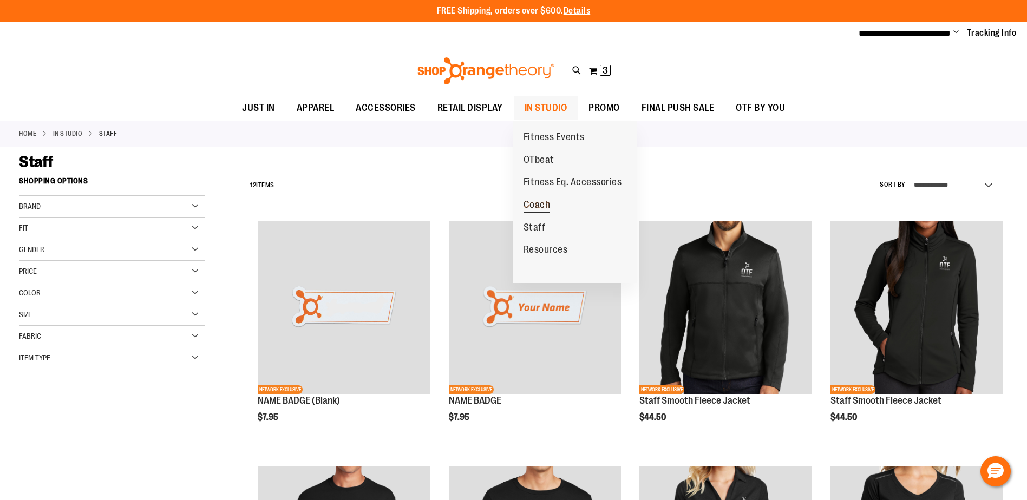
click at [549, 203] on span "Coach" at bounding box center [537, 206] width 27 height 14
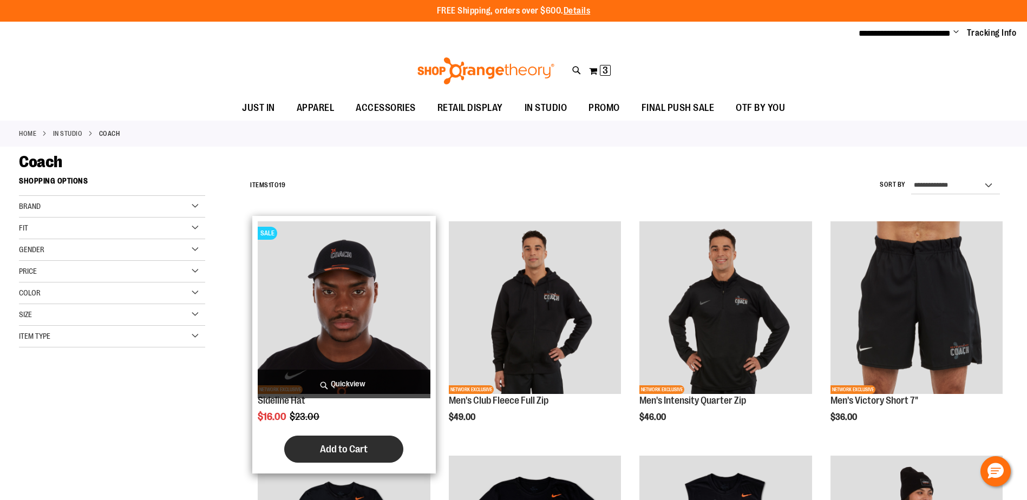
click at [341, 448] on span "Add to Cart" at bounding box center [344, 449] width 48 height 12
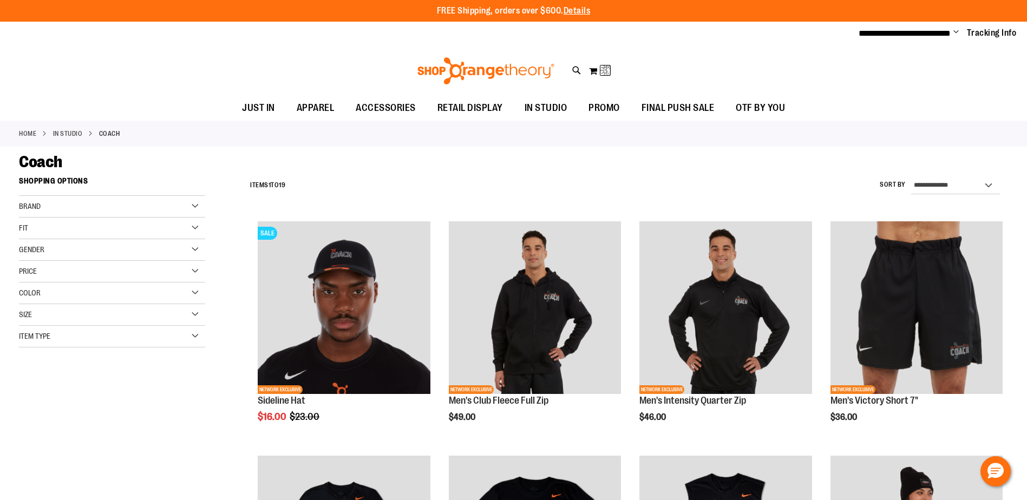
click at [36, 227] on div "Fit" at bounding box center [112, 229] width 186 height 22
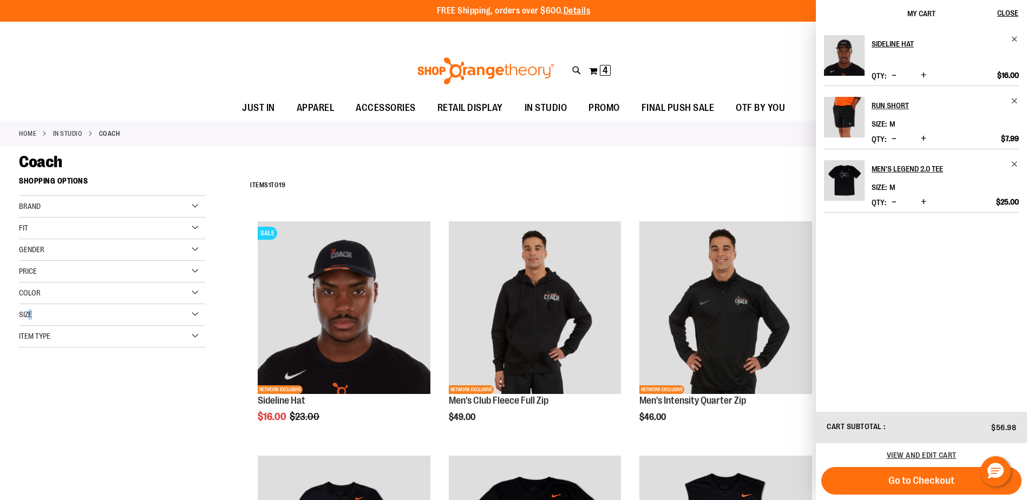
click at [30, 314] on span "Size" at bounding box center [25, 314] width 13 height 9
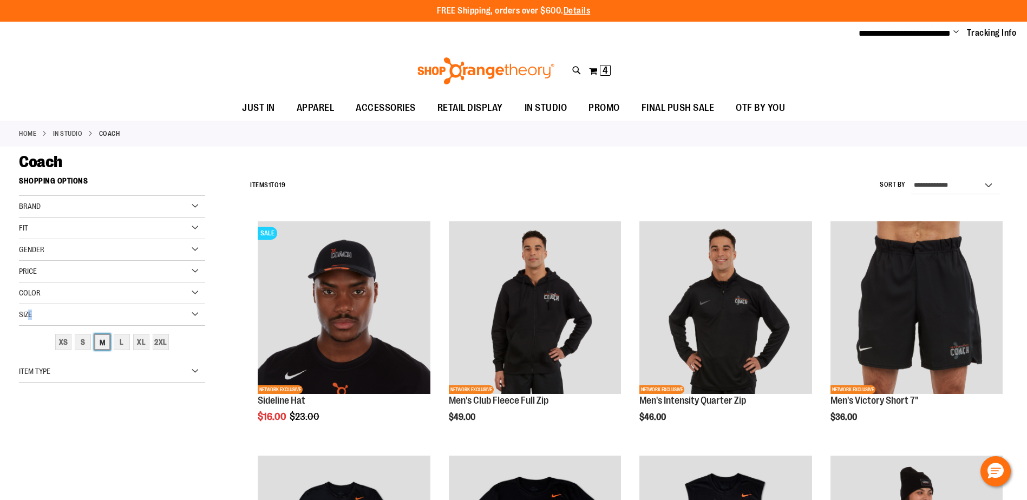
drag, startPoint x: 30, startPoint y: 314, endPoint x: 101, endPoint y: 343, distance: 76.7
click at [101, 343] on div "M" at bounding box center [102, 342] width 16 height 16
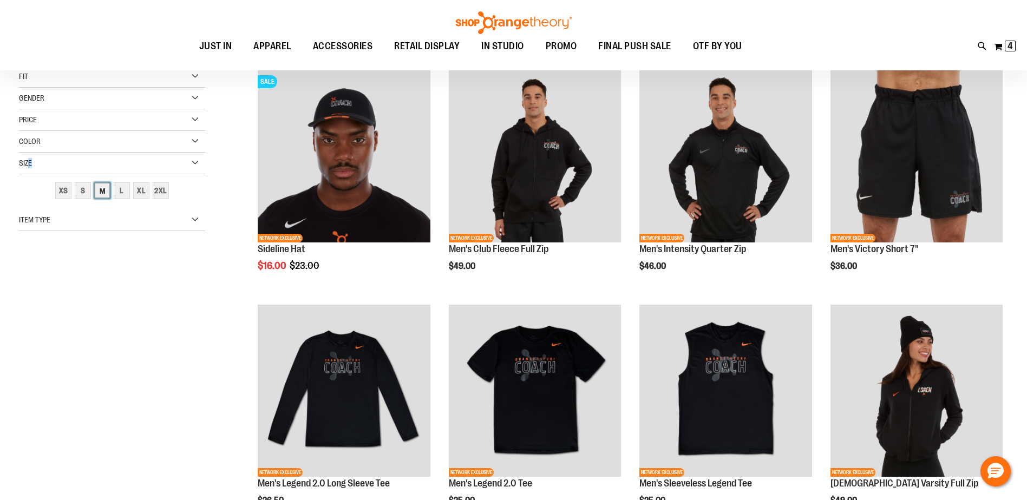
scroll to position [171, 0]
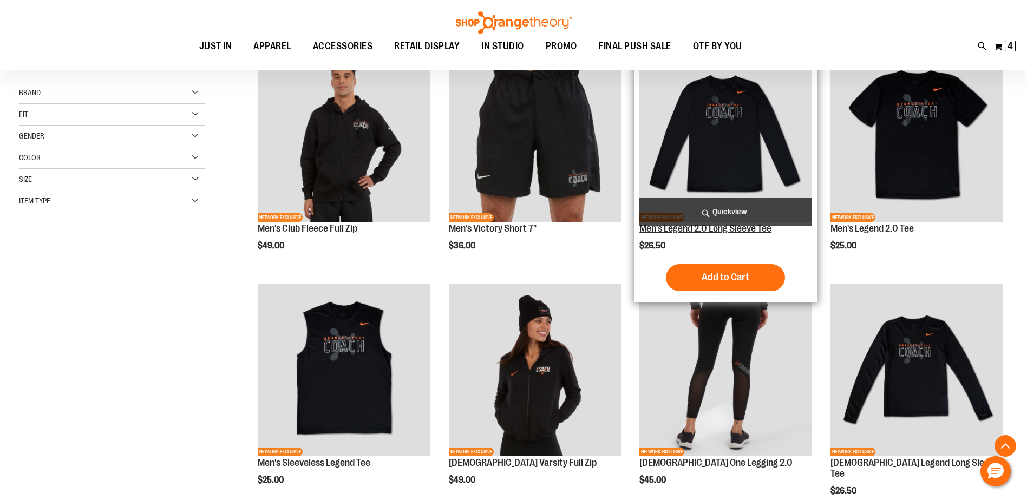
click at [721, 227] on link "Men's Legend 2.0 Long Sleeve Tee" at bounding box center [706, 228] width 132 height 11
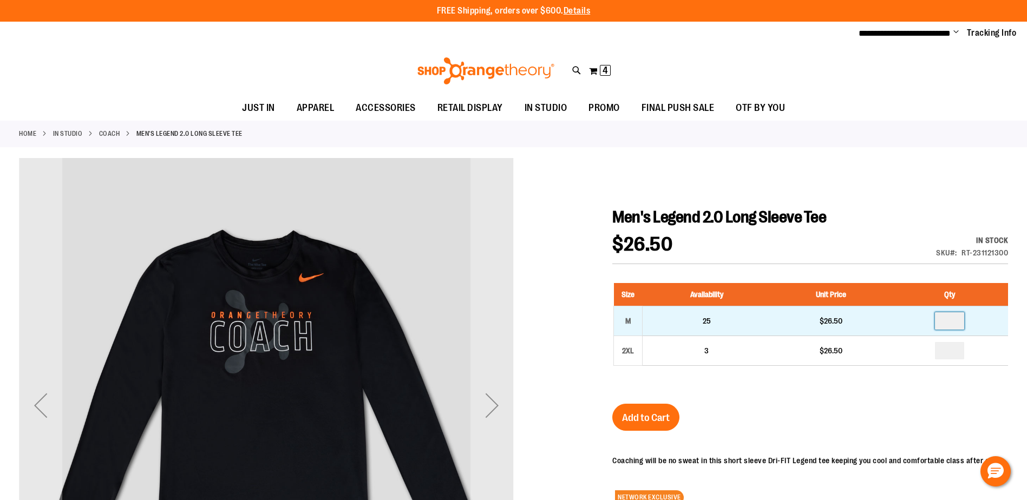
click at [958, 315] on input "number" at bounding box center [949, 320] width 29 height 17
type input "*"
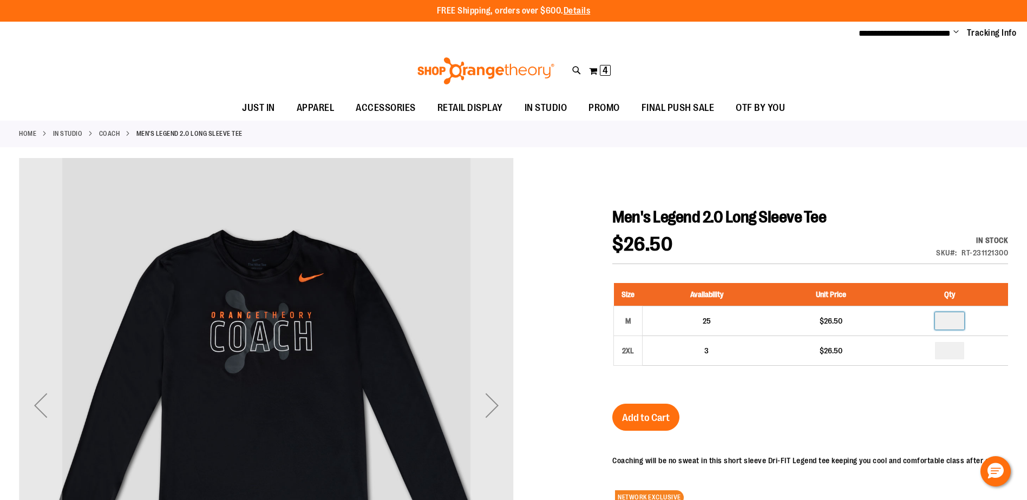
click at [819, 414] on div "Men's Legend 2.0 Long Sleeve Tee $26.50 In stock Only %1 left SKU RT-231121300 …" at bounding box center [810, 444] width 396 height 475
click at [630, 422] on span "Add to Cart" at bounding box center [646, 418] width 48 height 12
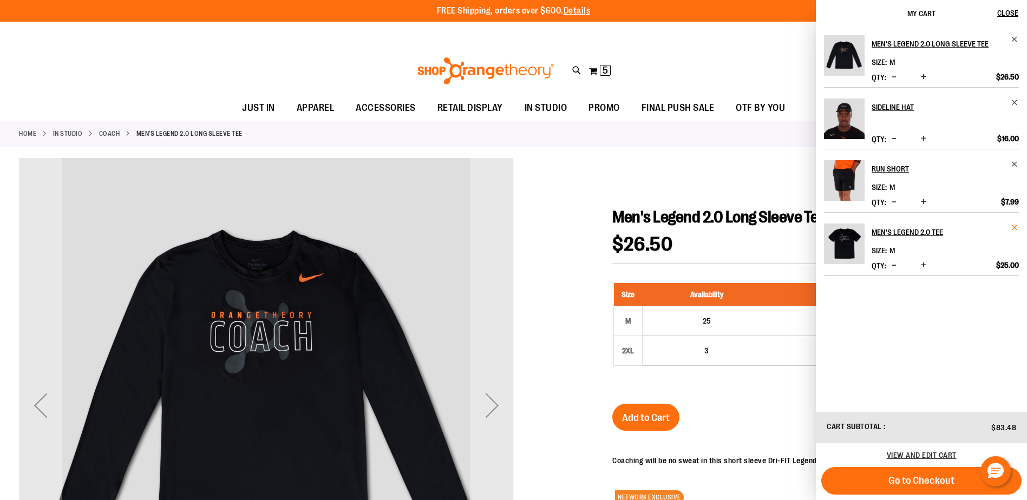
click at [1013, 232] on span "Remove item" at bounding box center [1015, 228] width 8 height 8
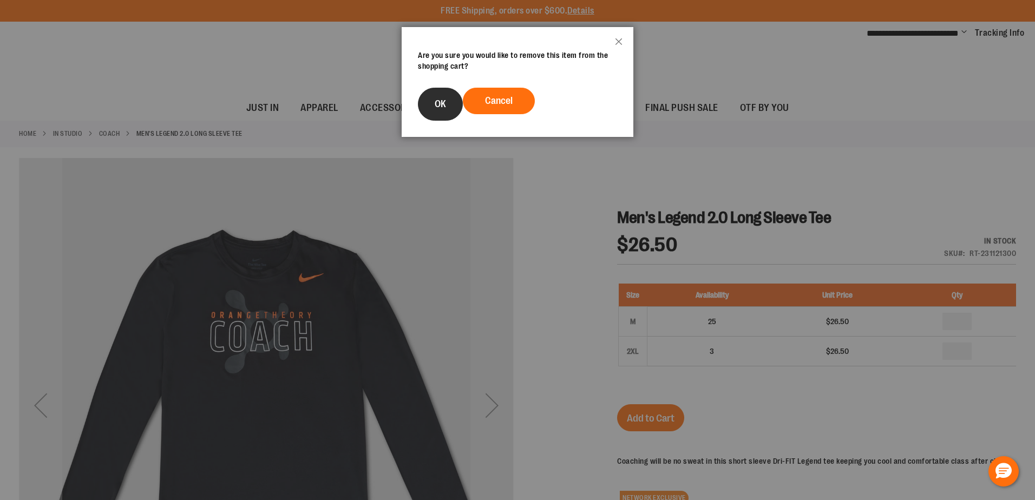
click at [436, 110] on button "OK" at bounding box center [440, 104] width 45 height 33
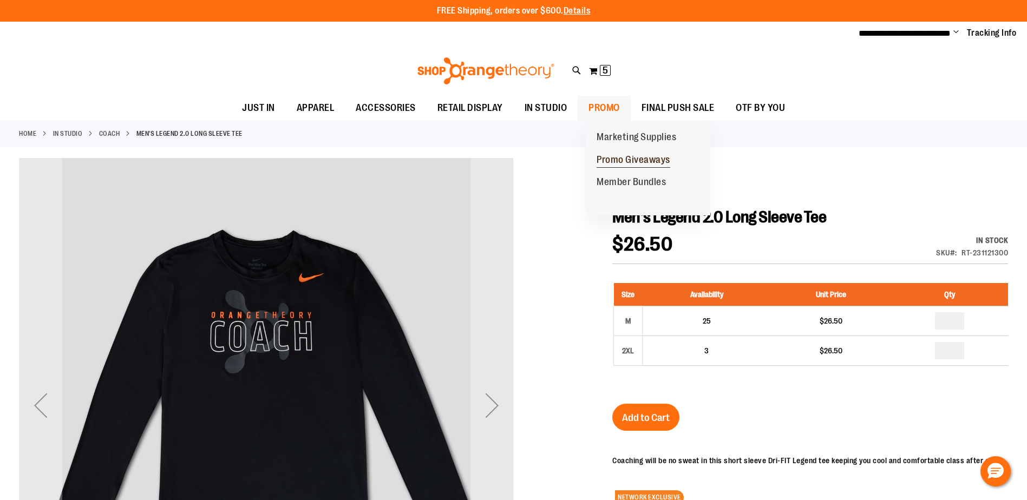
click at [610, 161] on span "Promo Giveaways" at bounding box center [634, 161] width 74 height 14
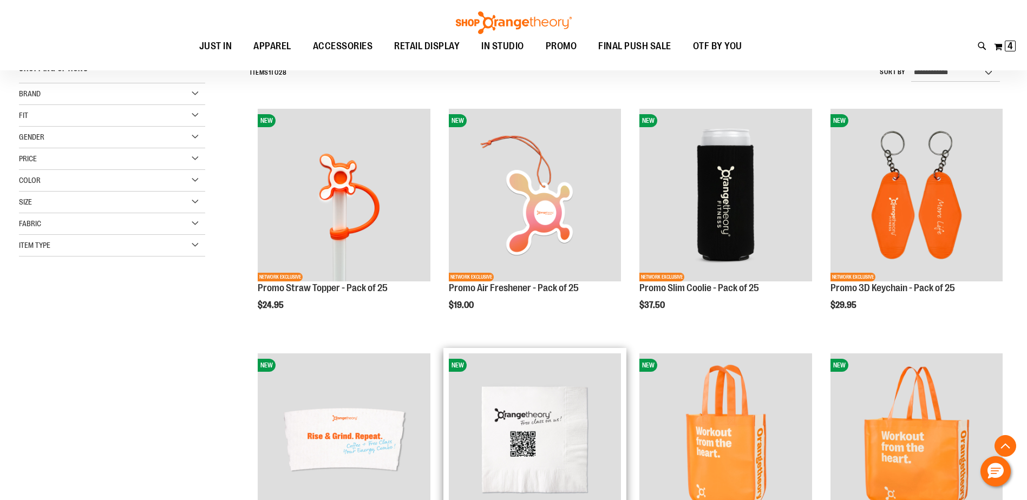
scroll to position [379, 0]
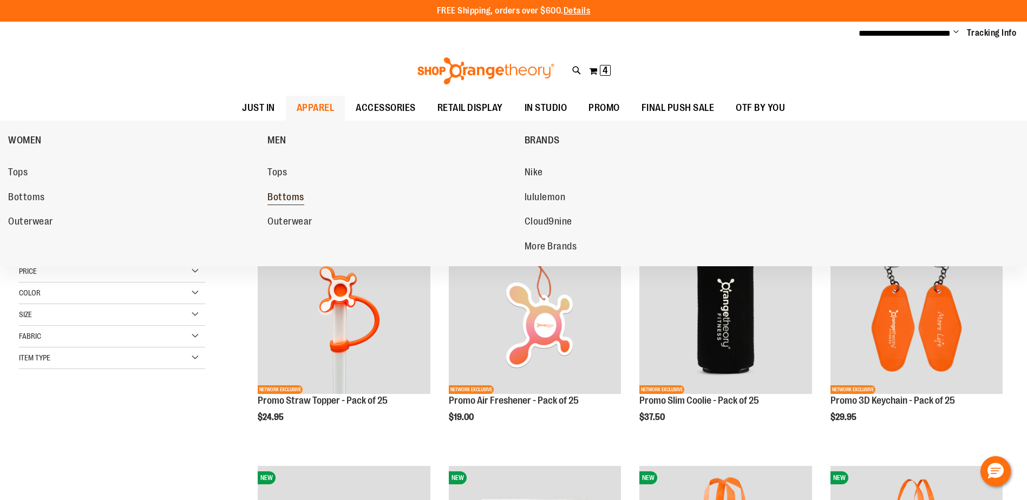
click at [282, 194] on span "Bottoms" at bounding box center [286, 199] width 37 height 14
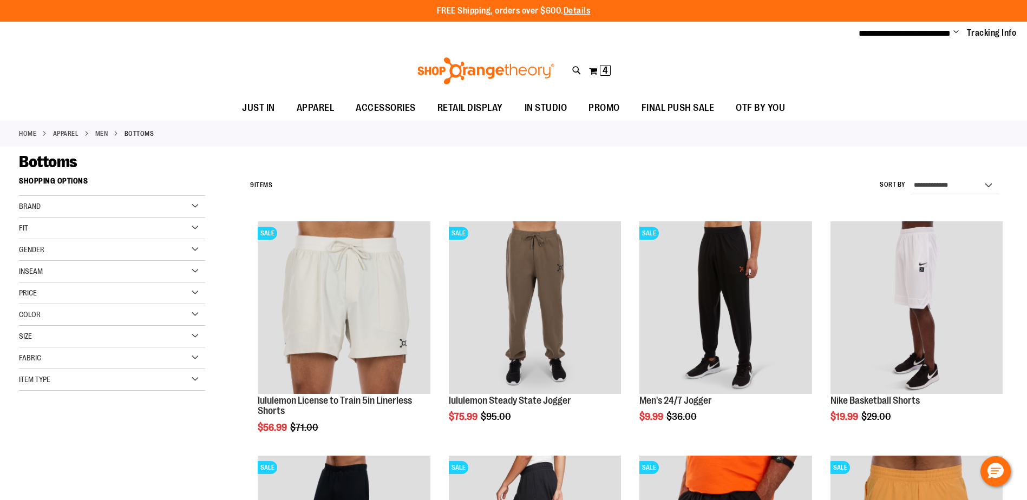
click at [83, 265] on div "Inseam" at bounding box center [112, 272] width 186 height 22
click at [27, 311] on link "5 1 item" at bounding box center [105, 310] width 179 height 11
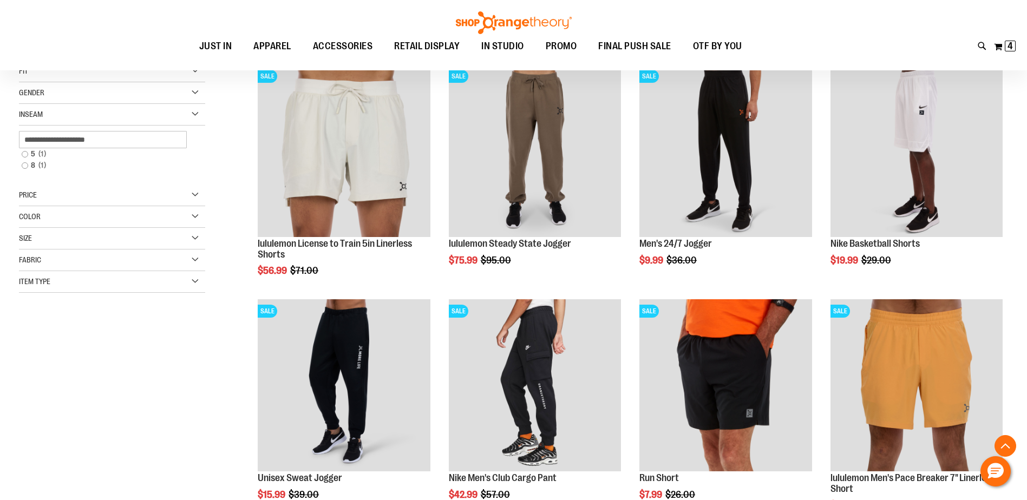
scroll to position [171, 0]
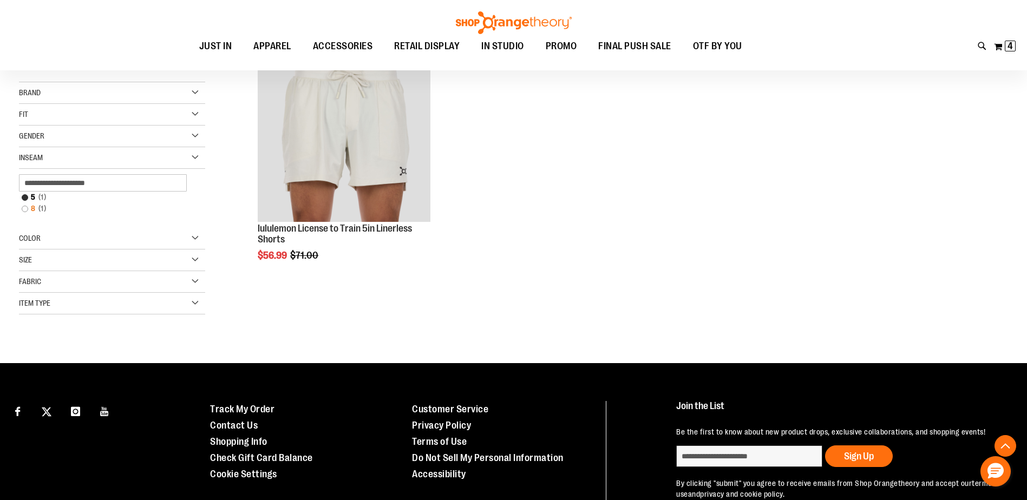
click at [26, 206] on link "8 1 item" at bounding box center [105, 208] width 179 height 11
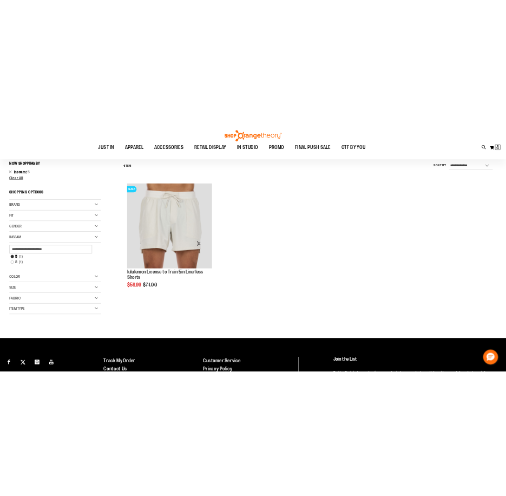
scroll to position [101, 0]
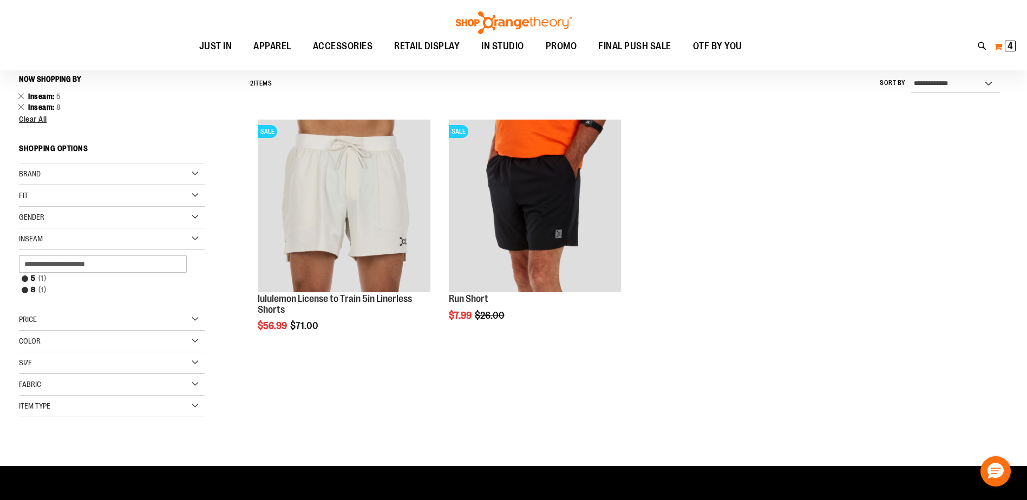
click at [1007, 45] on span "4 4 items" at bounding box center [1010, 46] width 11 height 11
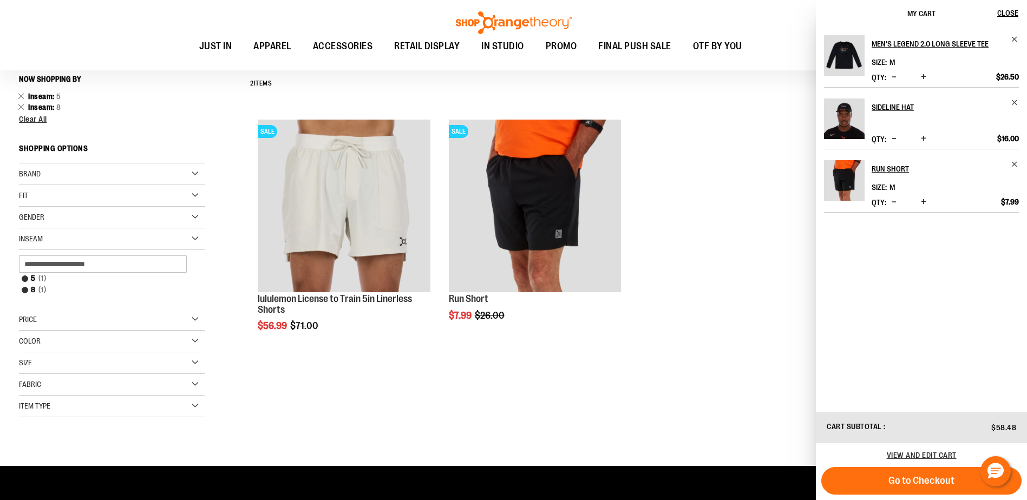
click at [896, 207] on span "Decrease product quantity" at bounding box center [894, 202] width 5 height 11
click at [927, 207] on span "Increase product quantity" at bounding box center [923, 202] width 5 height 11
